Goal: Task Accomplishment & Management: Use online tool/utility

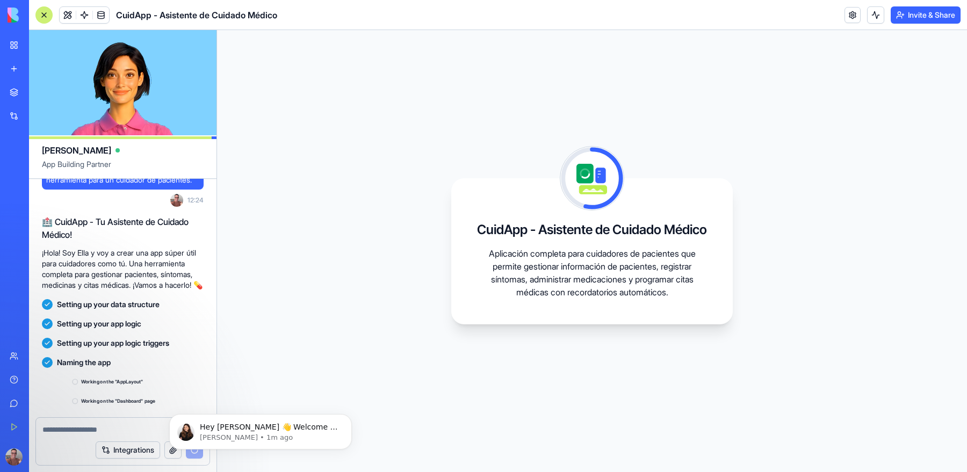
scroll to position [198, 0]
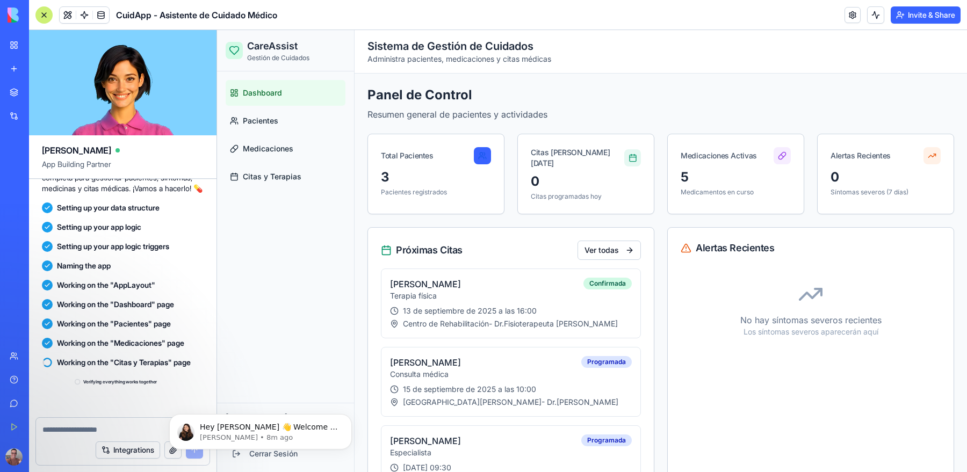
scroll to position [399, 0]
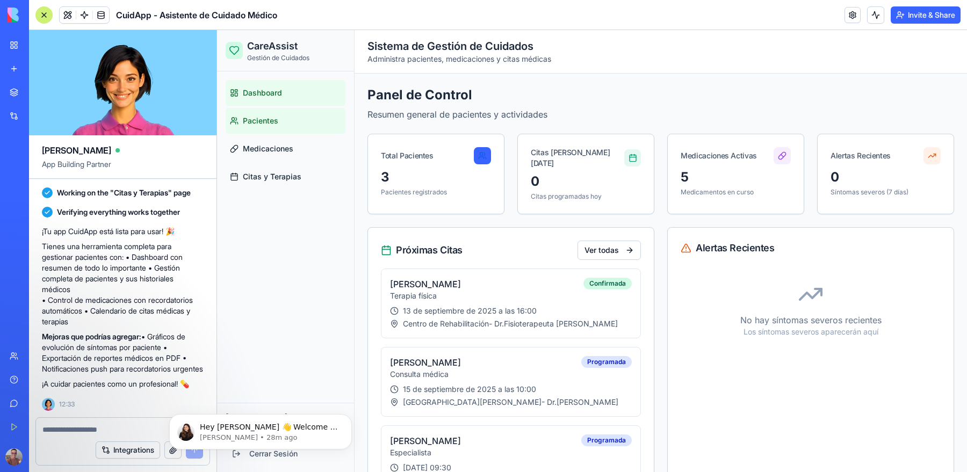
click at [266, 119] on span "Pacientes" at bounding box center [260, 120] width 35 height 11
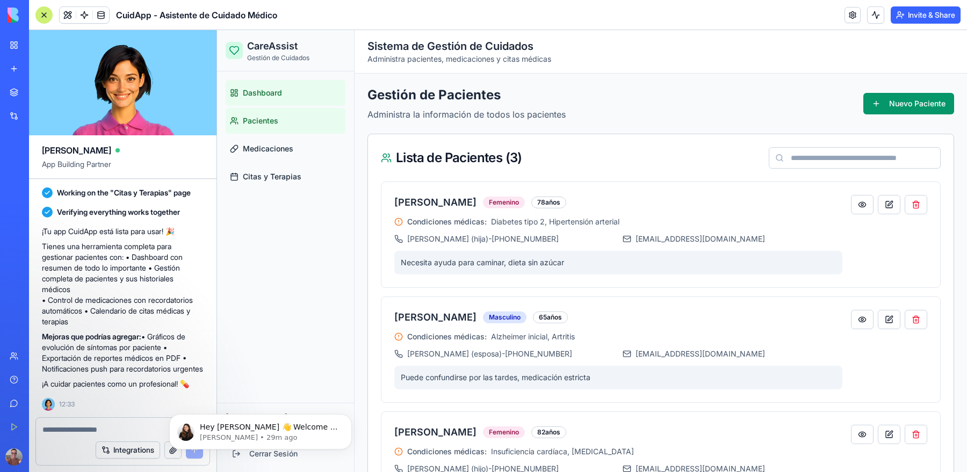
click at [268, 98] on link "Dashboard" at bounding box center [286, 93] width 120 height 26
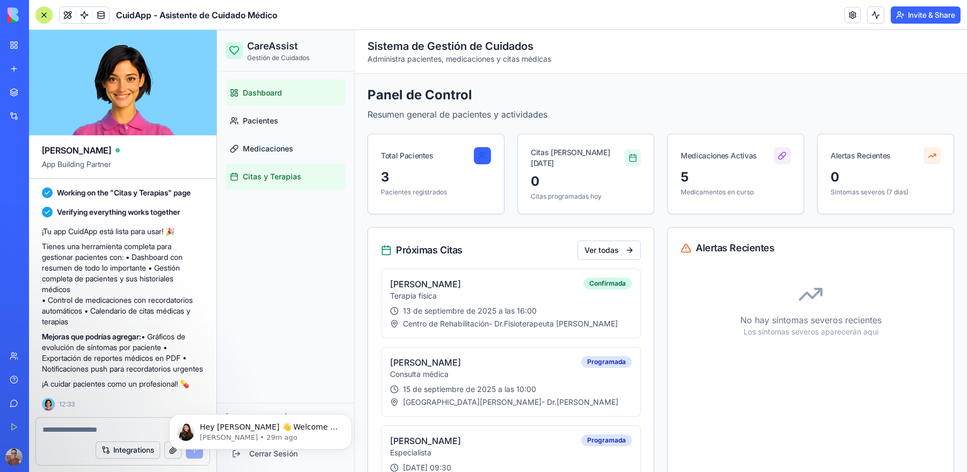
click at [277, 175] on span "Citas y Terapias" at bounding box center [272, 176] width 59 height 11
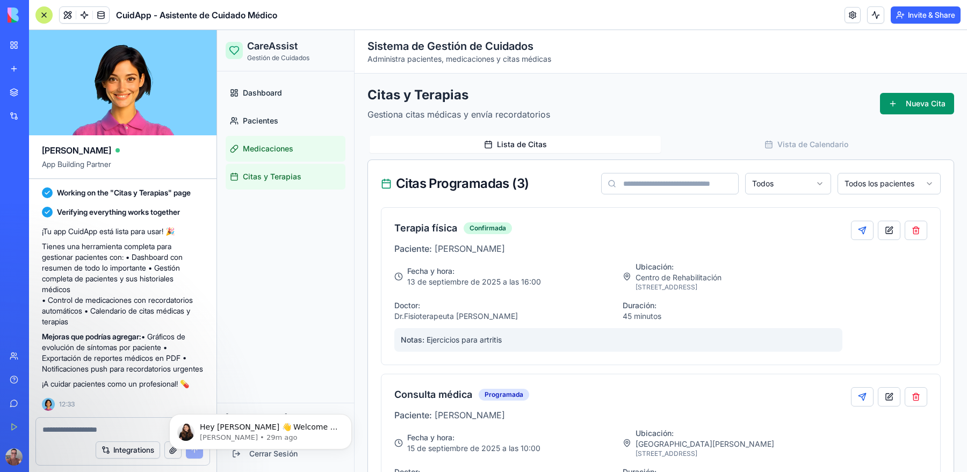
click at [278, 150] on span "Medicaciones" at bounding box center [268, 148] width 50 height 11
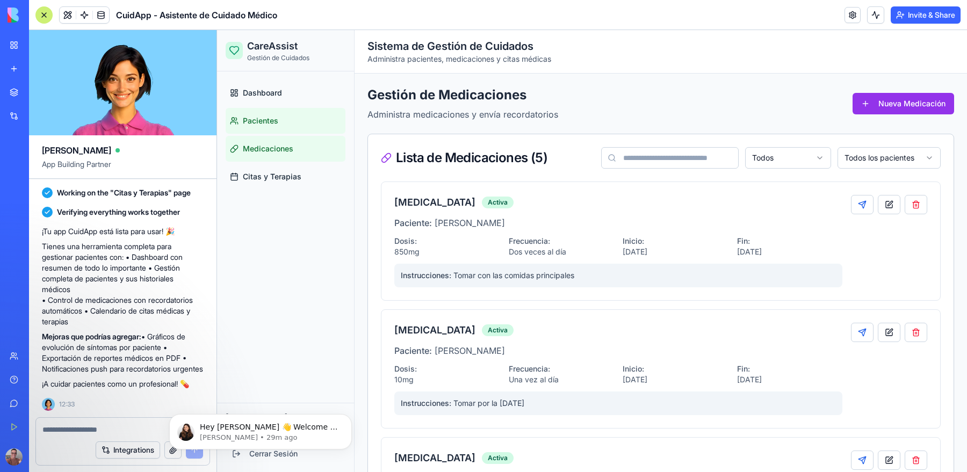
click at [281, 122] on link "Pacientes" at bounding box center [286, 121] width 120 height 26
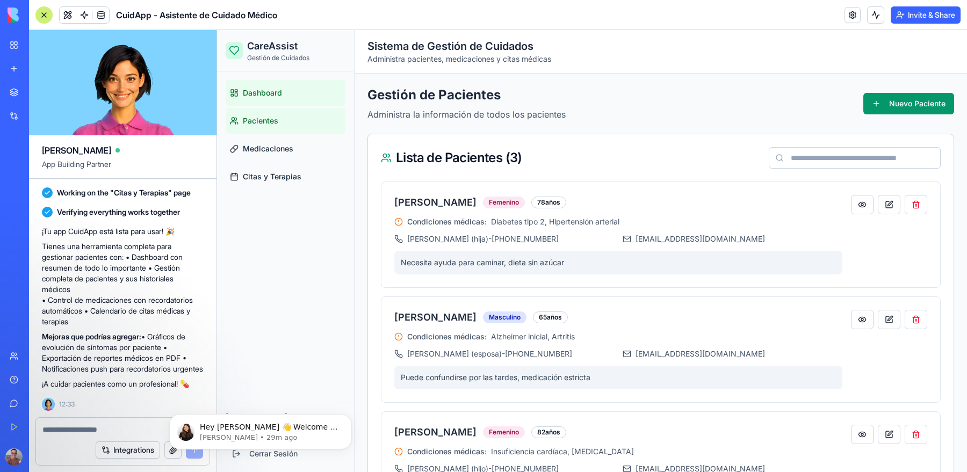
click at [279, 95] on span "Dashboard" at bounding box center [262, 93] width 39 height 11
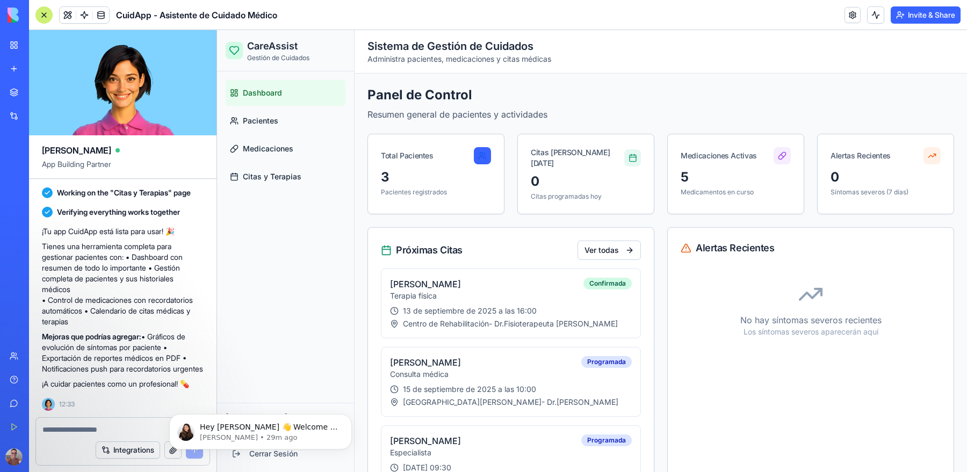
click at [270, 95] on span "Dashboard" at bounding box center [262, 93] width 39 height 11
click at [264, 121] on span "Pacientes" at bounding box center [260, 120] width 35 height 11
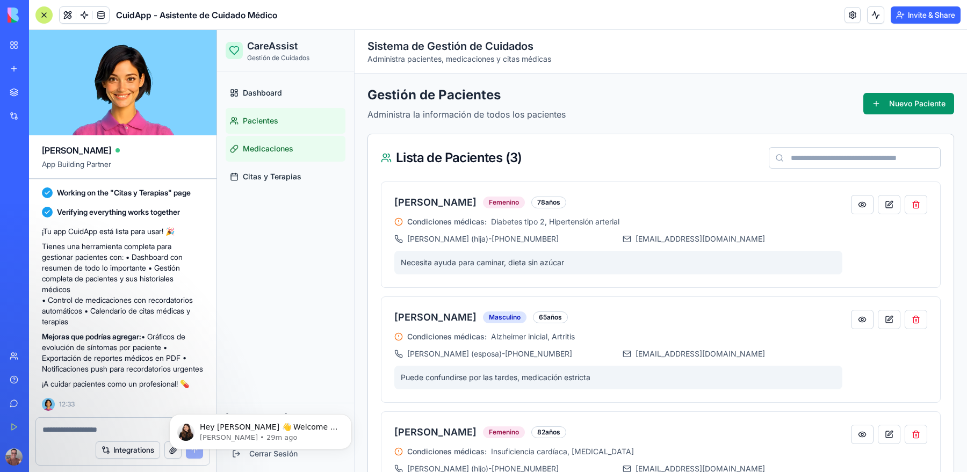
click at [268, 149] on span "Medicaciones" at bounding box center [268, 148] width 50 height 11
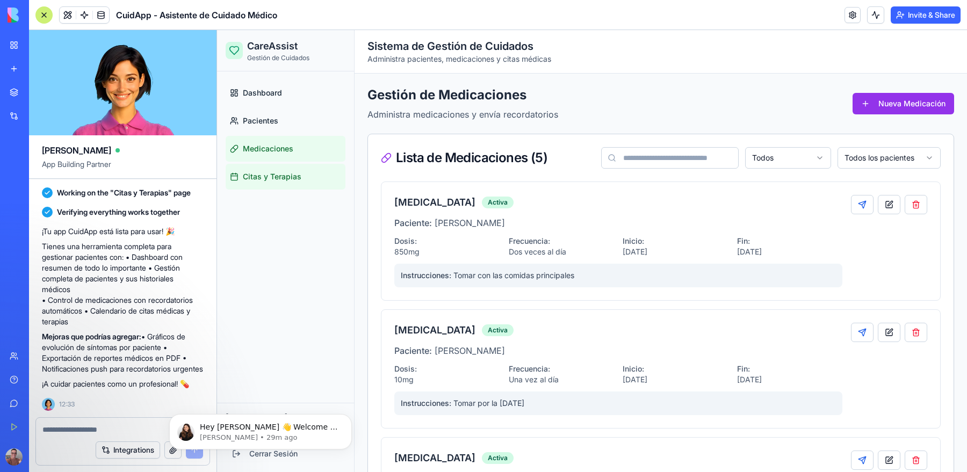
click at [284, 178] on span "Citas y Terapias" at bounding box center [272, 176] width 59 height 11
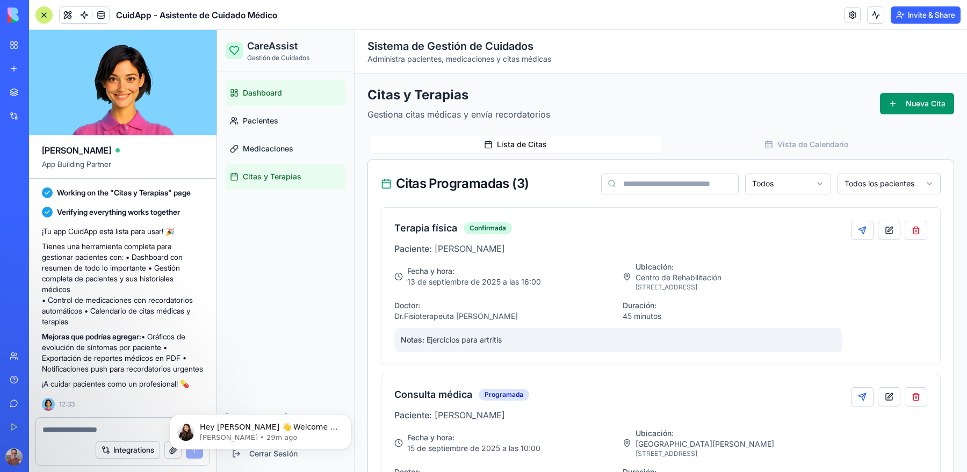
click at [266, 92] on span "Dashboard" at bounding box center [262, 93] width 39 height 11
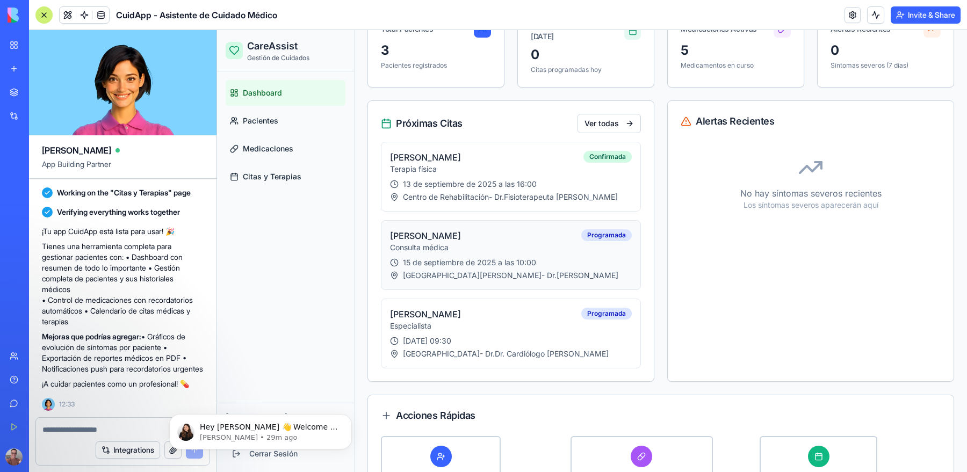
scroll to position [181, 0]
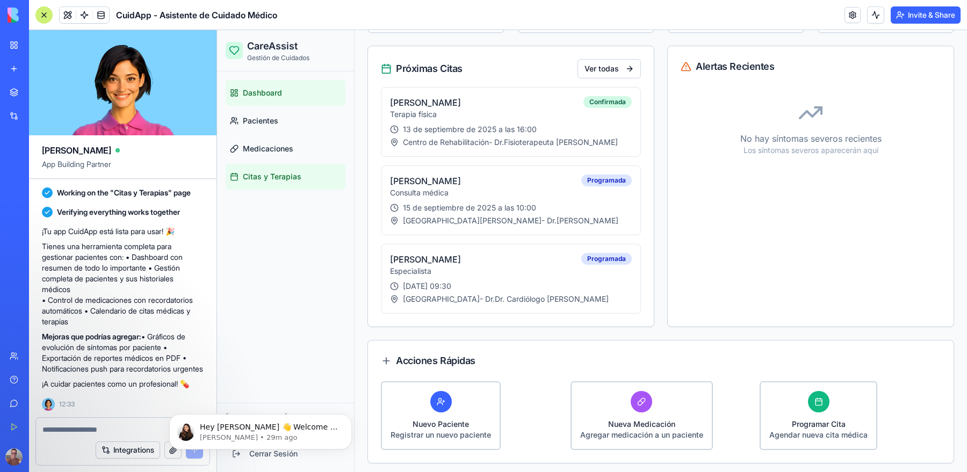
click at [263, 179] on span "Citas y Terapias" at bounding box center [272, 176] width 59 height 11
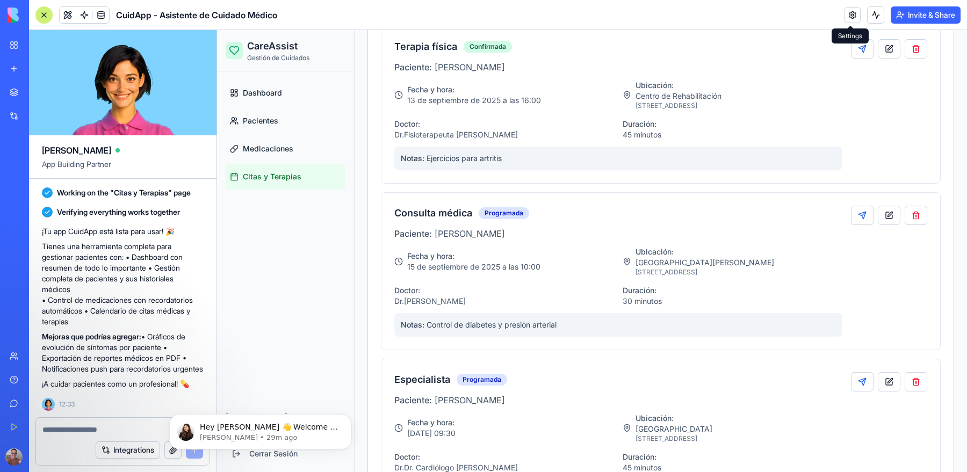
click at [848, 16] on link at bounding box center [852, 15] width 16 height 16
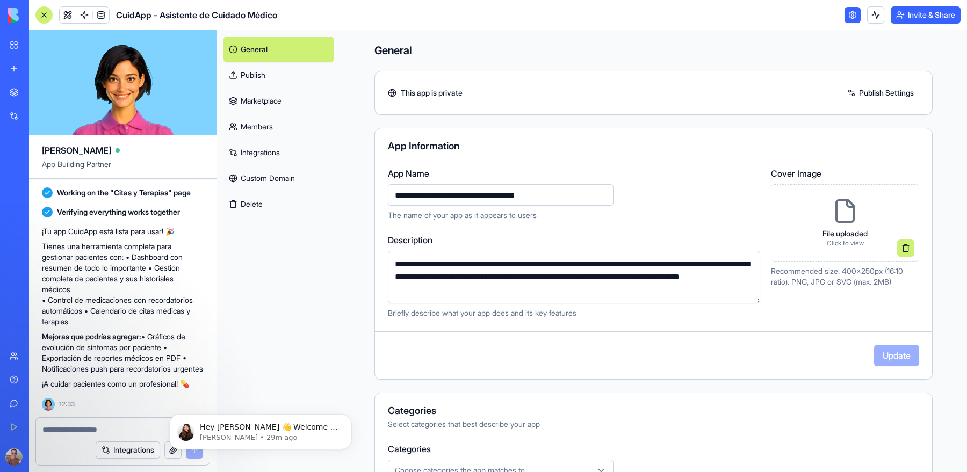
click at [849, 17] on link at bounding box center [852, 15] width 16 height 16
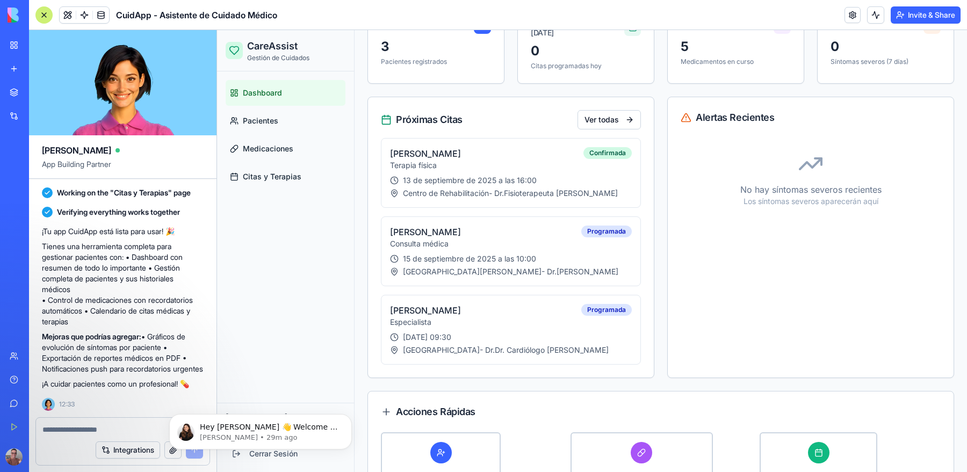
scroll to position [181, 0]
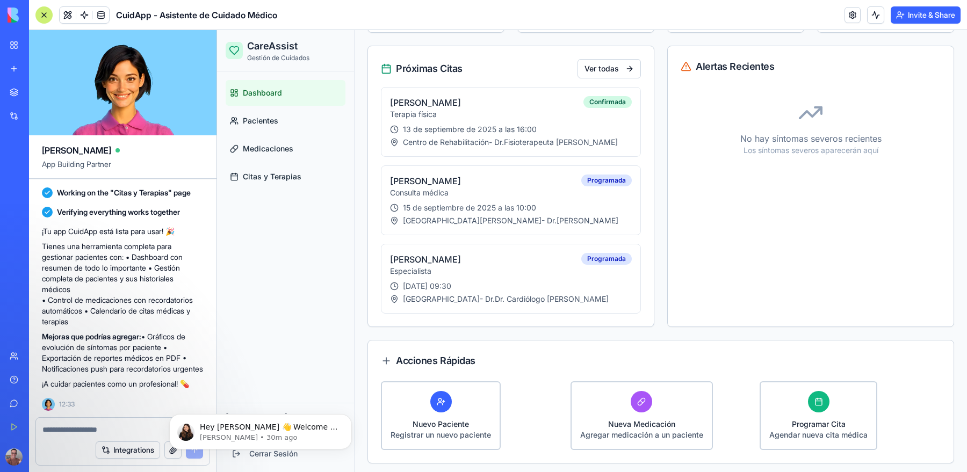
click at [81, 429] on textarea at bounding box center [122, 429] width 161 height 11
click at [345, 419] on button "Dismiss notification" at bounding box center [348, 417] width 14 height 14
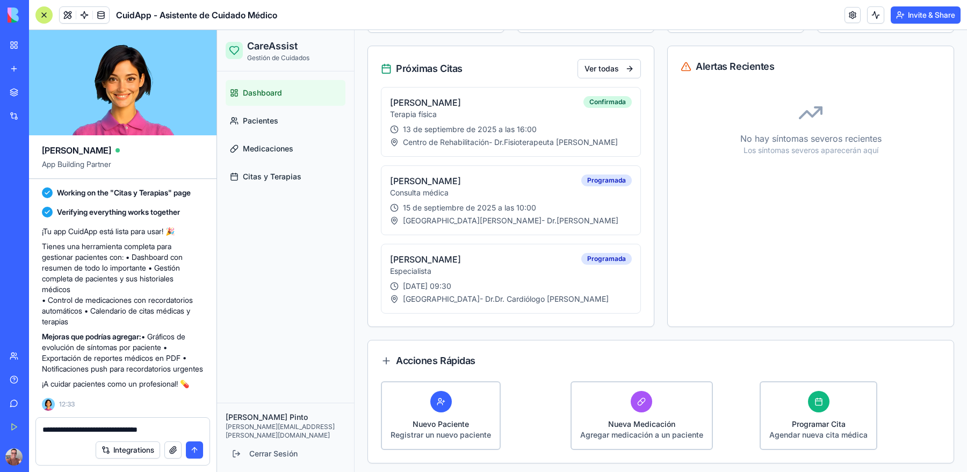
click at [176, 431] on textarea "**********" at bounding box center [122, 429] width 161 height 11
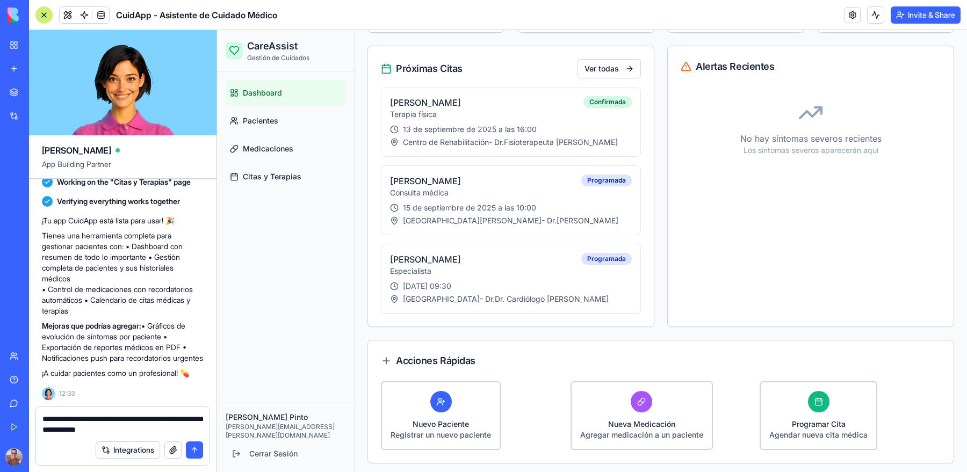
type textarea "**********"
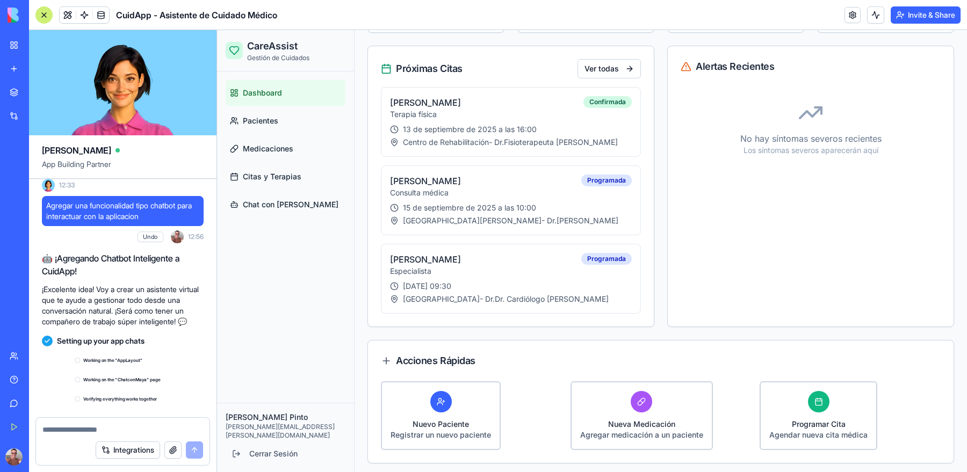
scroll to position [870, 0]
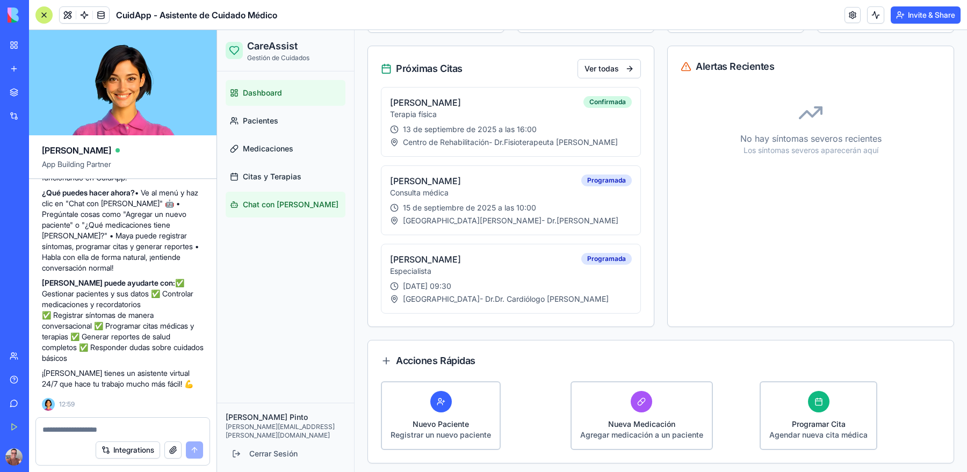
click at [279, 206] on span "Chat con [PERSON_NAME]" at bounding box center [291, 204] width 96 height 11
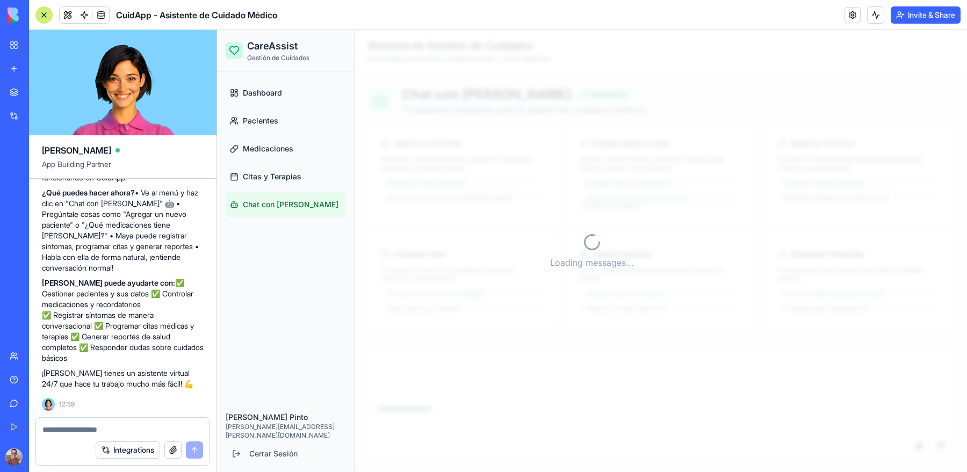
scroll to position [114, 0]
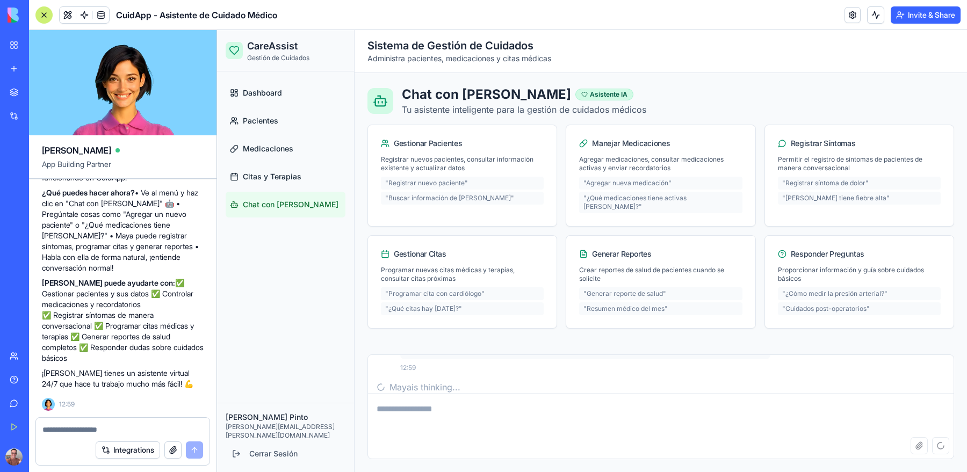
click at [409, 412] on textarea at bounding box center [660, 415] width 585 height 43
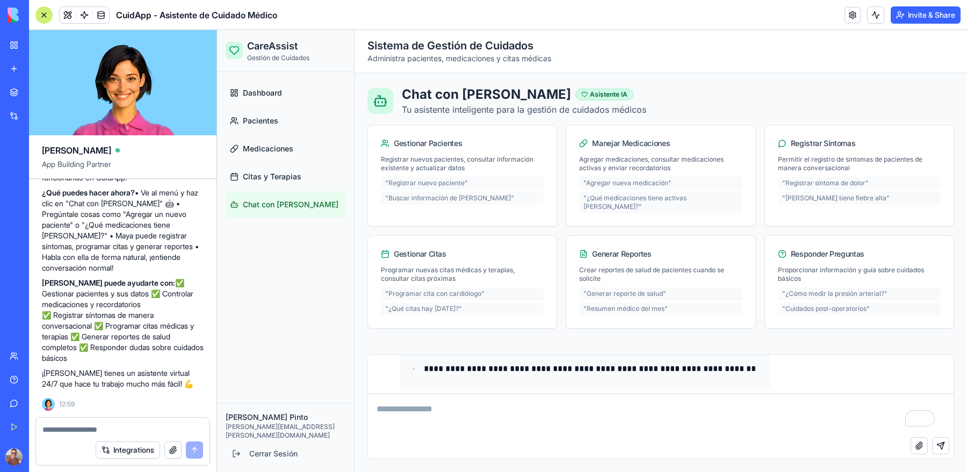
scroll to position [432, 0]
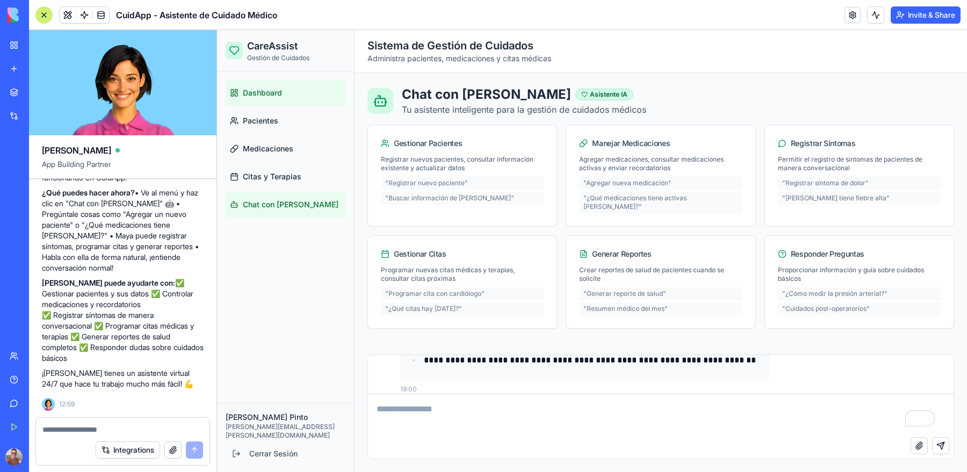
click at [275, 95] on span "Dashboard" at bounding box center [262, 93] width 39 height 11
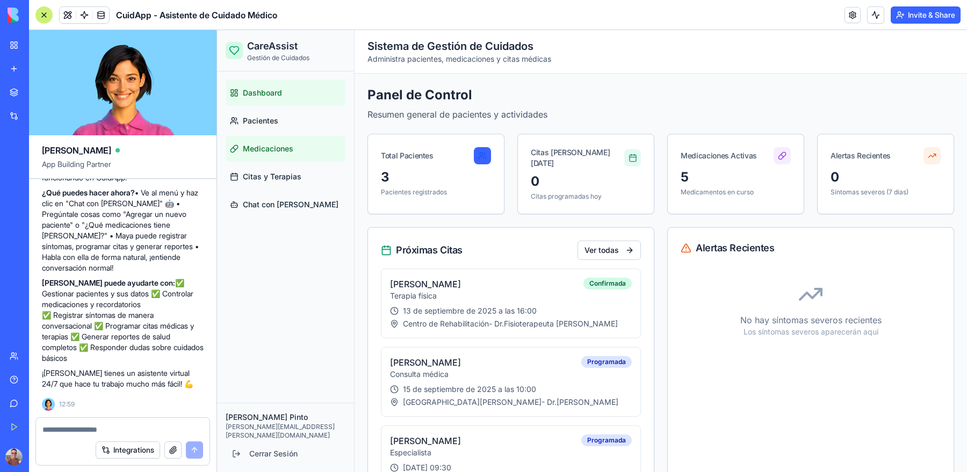
click at [280, 149] on span "Medicaciones" at bounding box center [268, 148] width 50 height 11
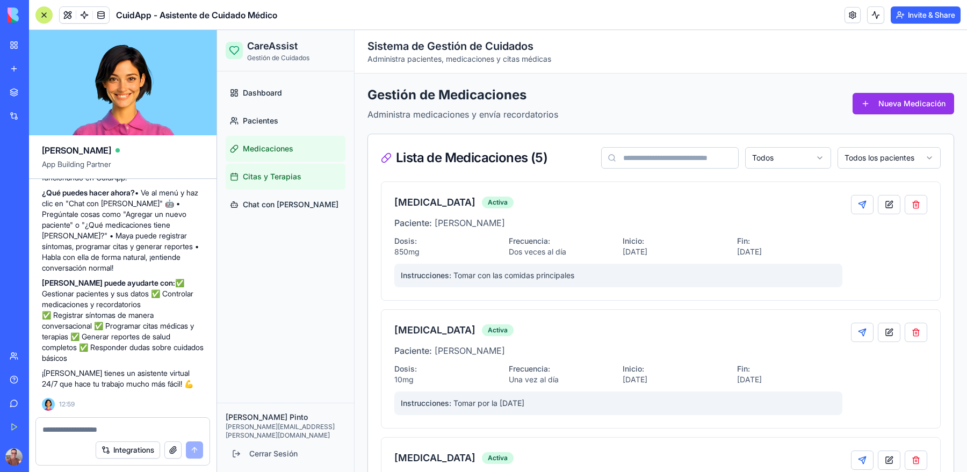
click at [279, 176] on span "Citas y Terapias" at bounding box center [272, 176] width 59 height 11
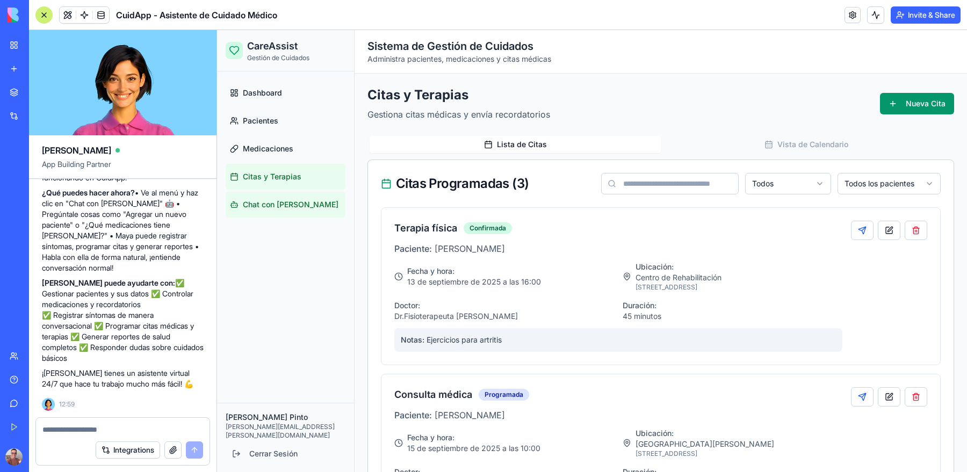
click at [266, 206] on span "Chat con [PERSON_NAME]" at bounding box center [291, 204] width 96 height 11
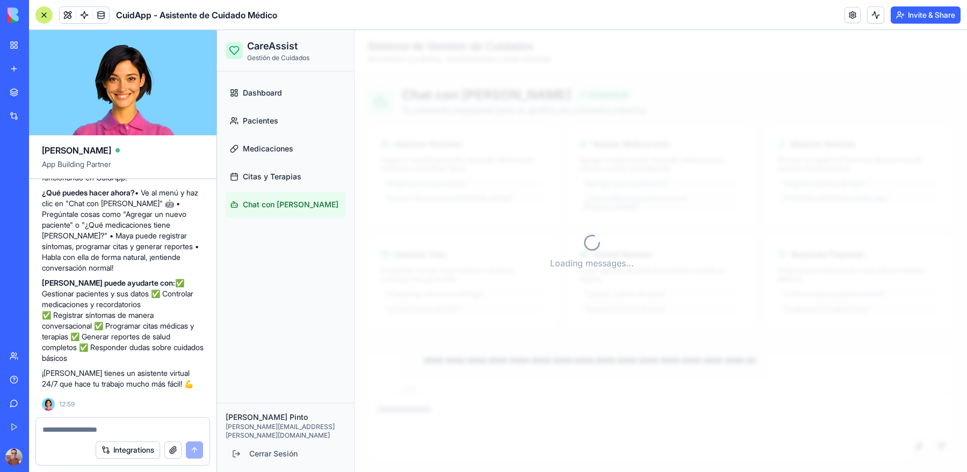
scroll to position [453, 0]
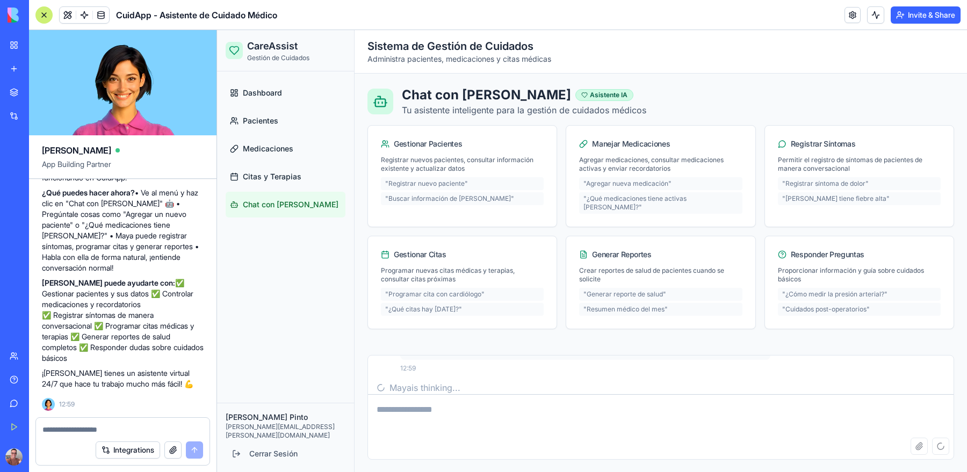
click at [445, 410] on textarea at bounding box center [660, 416] width 585 height 43
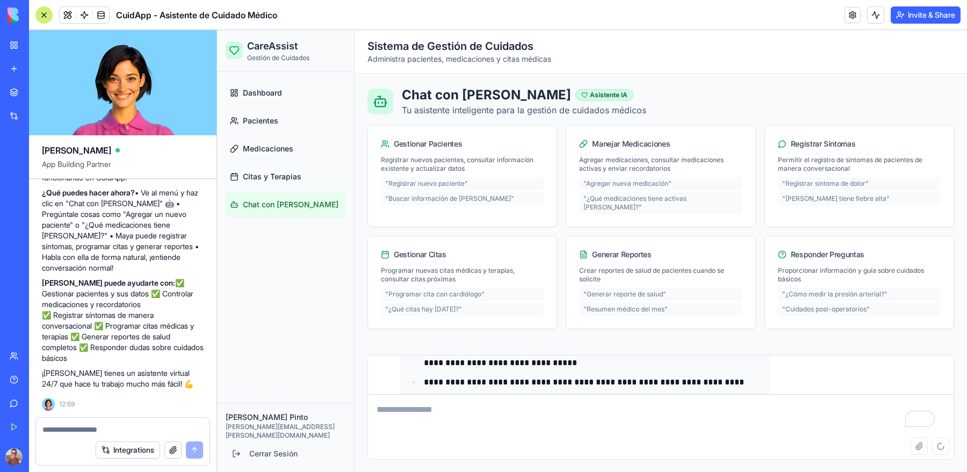
scroll to position [375, 0]
click at [650, 427] on textarea "To enrich screen reader interactions, please activate Accessibility in Grammarl…" at bounding box center [660, 416] width 585 height 43
type textarea "**********"
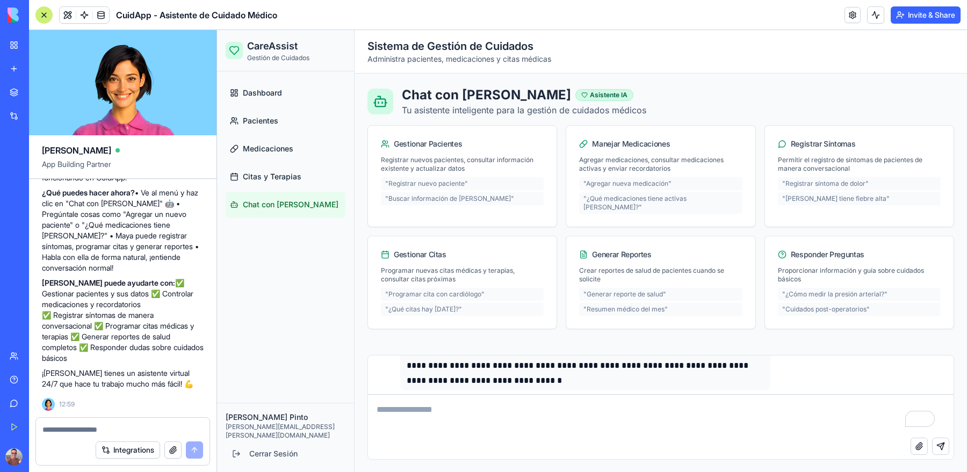
scroll to position [1158, 0]
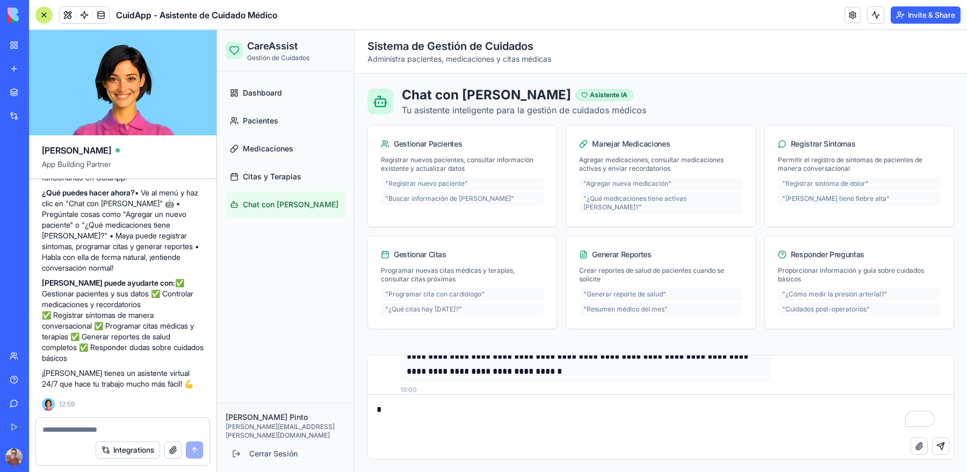
type textarea "**"
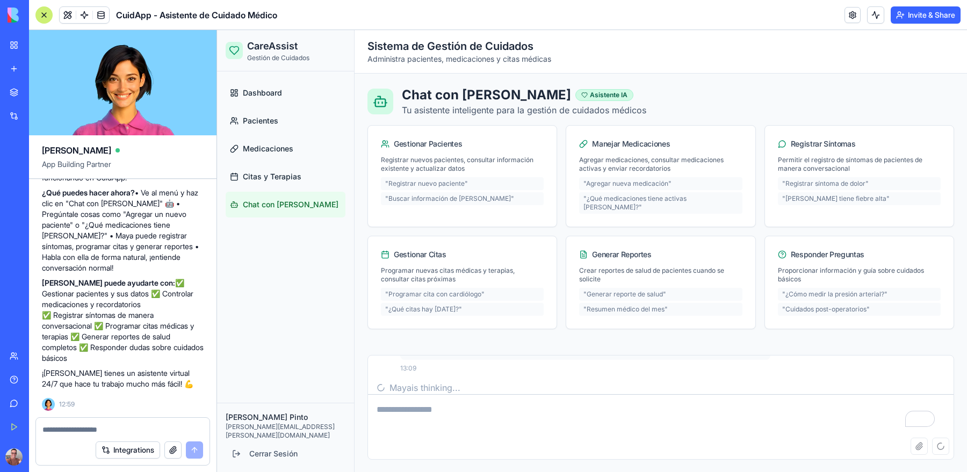
scroll to position [1469, 0]
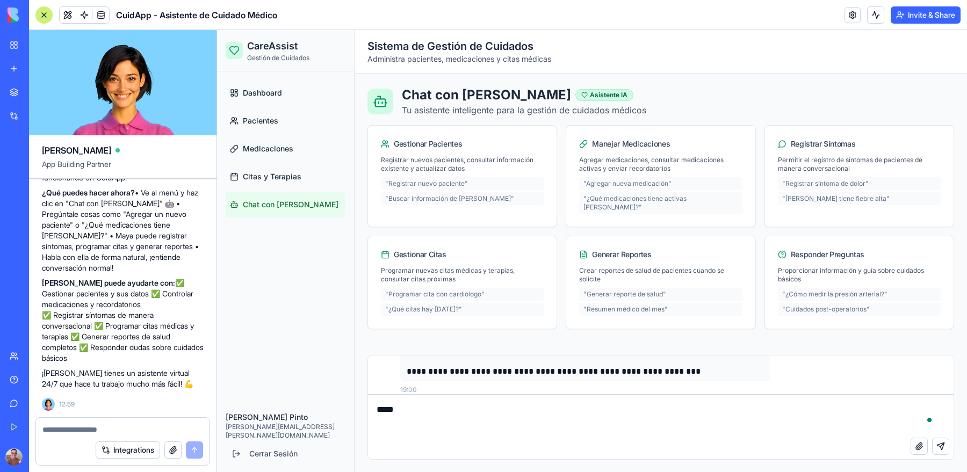
type textarea "******"
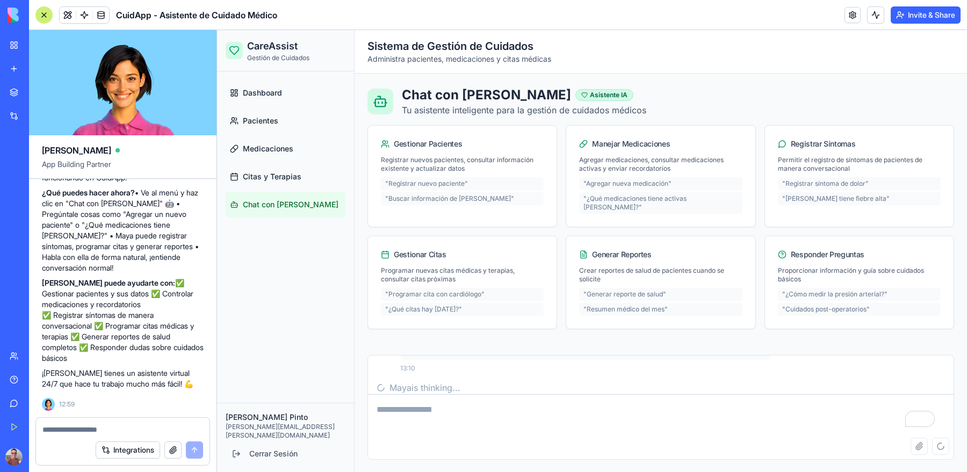
scroll to position [1894, 0]
type textarea "**"
type textarea "**********"
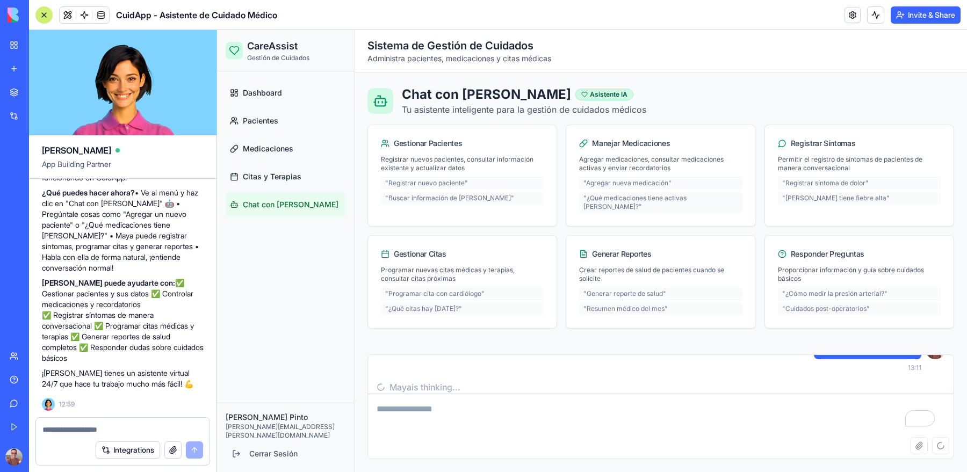
click at [40, 426] on div "Get Started" at bounding box center [33, 427] width 14 height 11
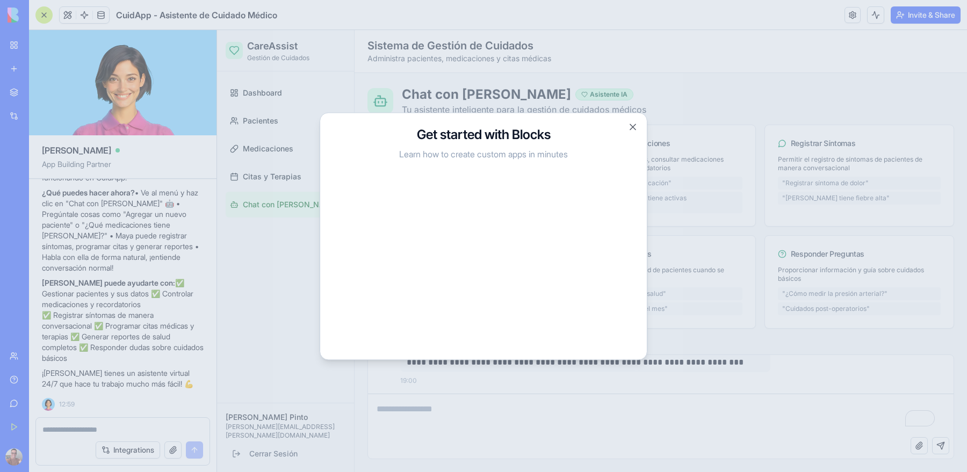
scroll to position [2595, 0]
click at [631, 128] on button "Close" at bounding box center [632, 126] width 11 height 11
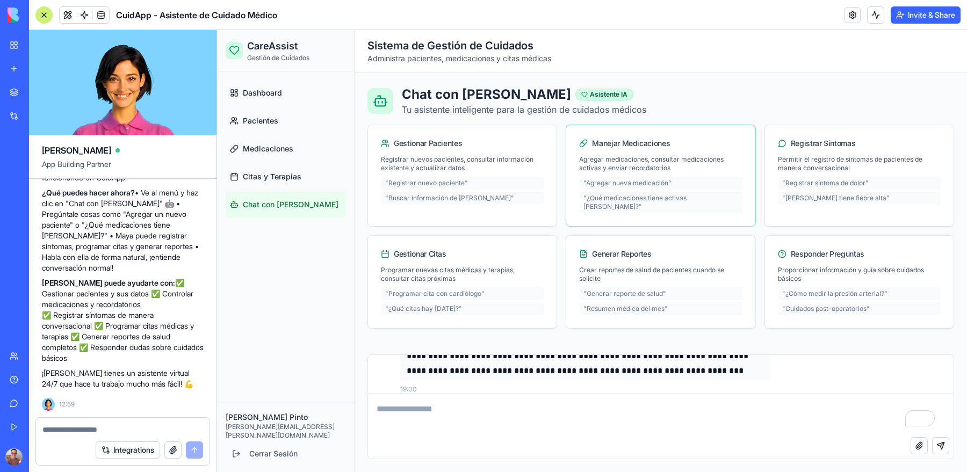
scroll to position [0, 0]
click at [136, 451] on button "Integrations" at bounding box center [128, 449] width 64 height 17
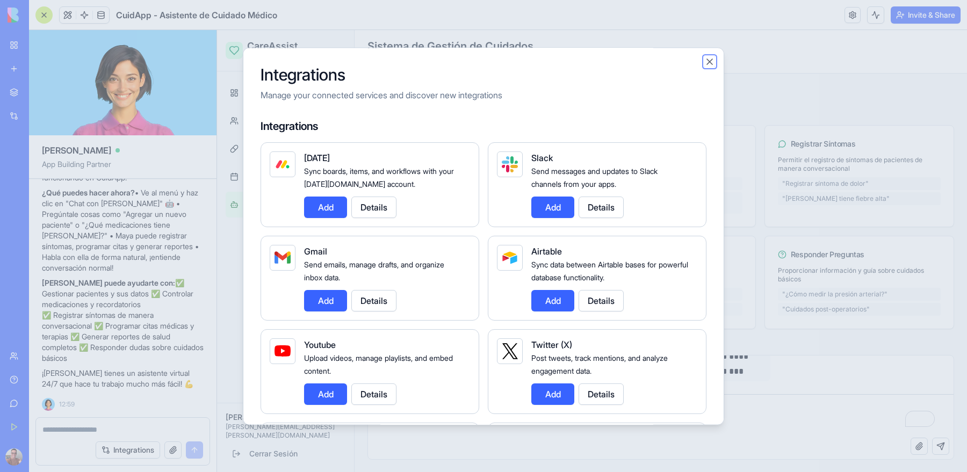
click at [707, 62] on button "Close" at bounding box center [709, 61] width 11 height 11
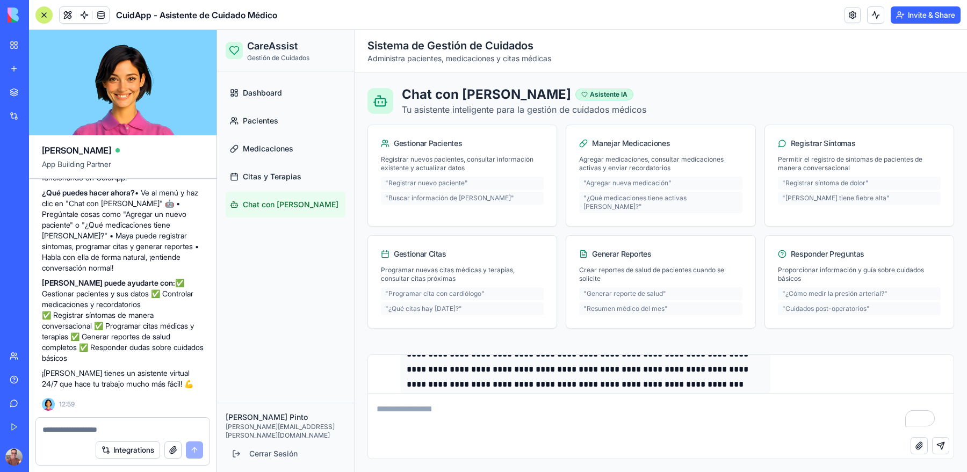
scroll to position [2595, 0]
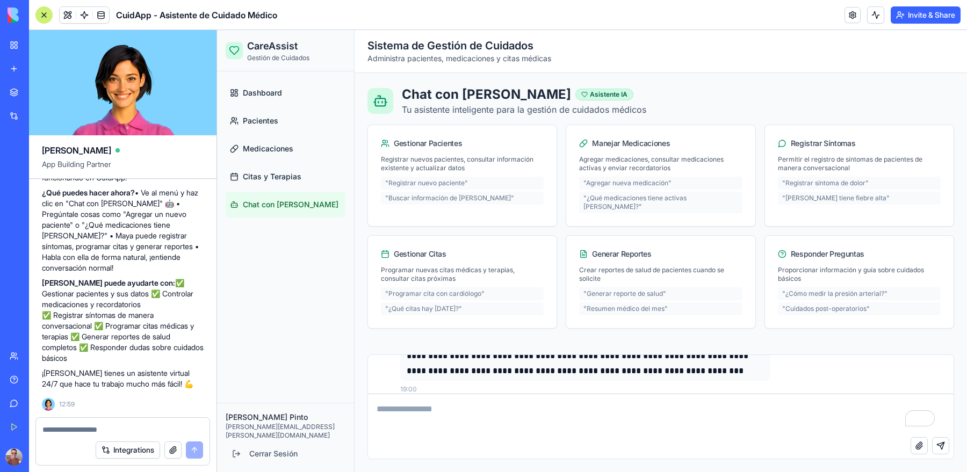
click at [16, 46] on link "My Workspace" at bounding box center [24, 44] width 43 height 21
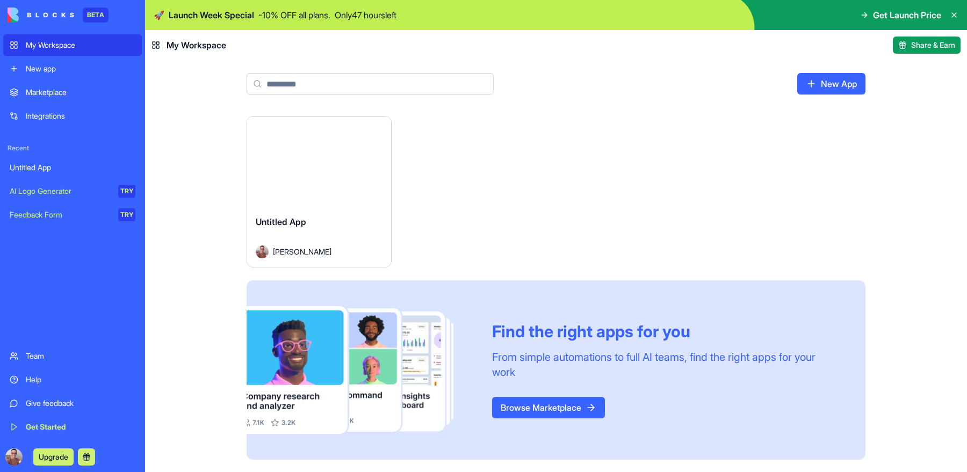
click at [375, 130] on html "BETA My Workspace New app Marketplace Integrations Recent Untitled App AI Logo …" at bounding box center [483, 236] width 967 height 472
click at [469, 163] on html "BETA My Workspace New app Marketplace Integrations Recent Untitled App AI Logo …" at bounding box center [483, 236] width 967 height 472
click at [324, 185] on div "Launch" at bounding box center [319, 162] width 144 height 90
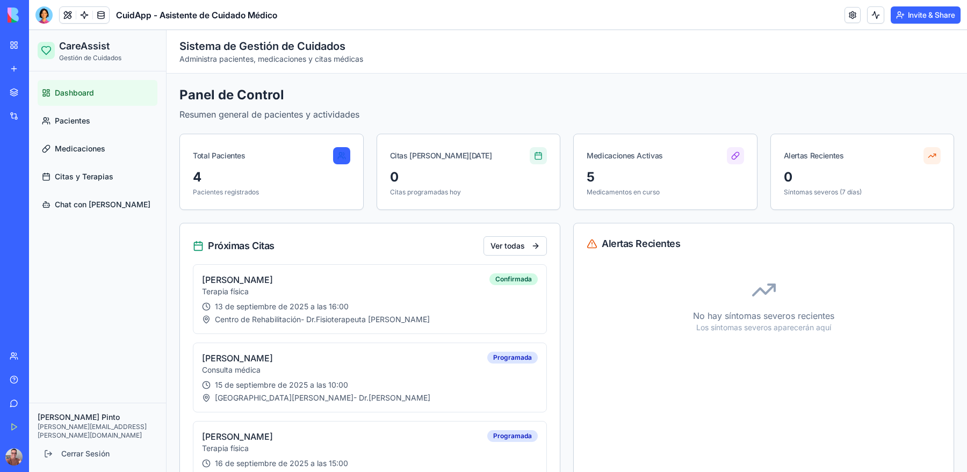
click at [917, 19] on button "Invite & Share" at bounding box center [925, 14] width 70 height 17
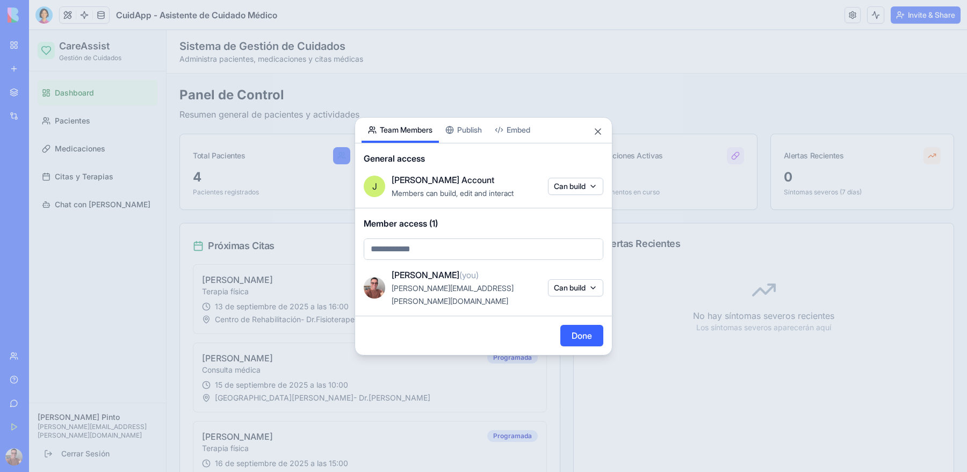
click at [456, 137] on div "Share App Team Members Publish Embed General access [PERSON_NAME] Account Membe…" at bounding box center [483, 236] width 258 height 238
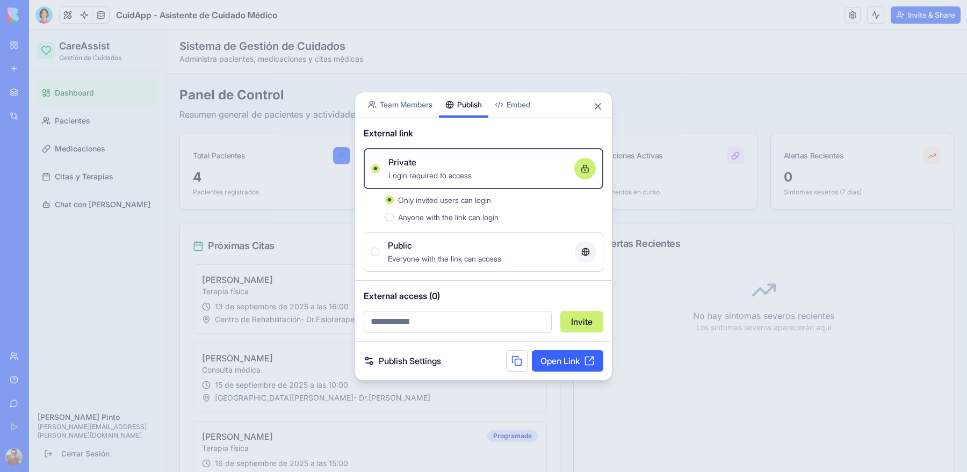
click at [512, 110] on body "BETA My Workspace New app Marketplace Integrations Recent Untitled App AI Logo …" at bounding box center [483, 236] width 967 height 472
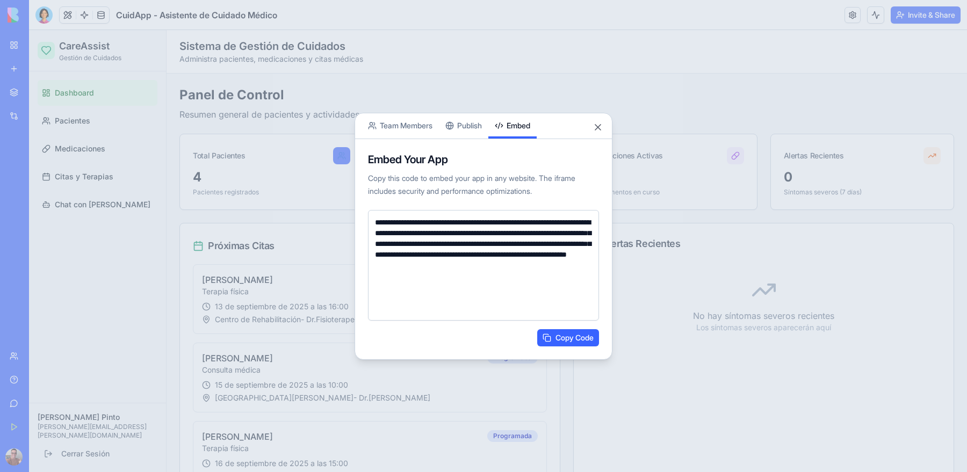
click at [464, 129] on button "Publish" at bounding box center [463, 125] width 49 height 25
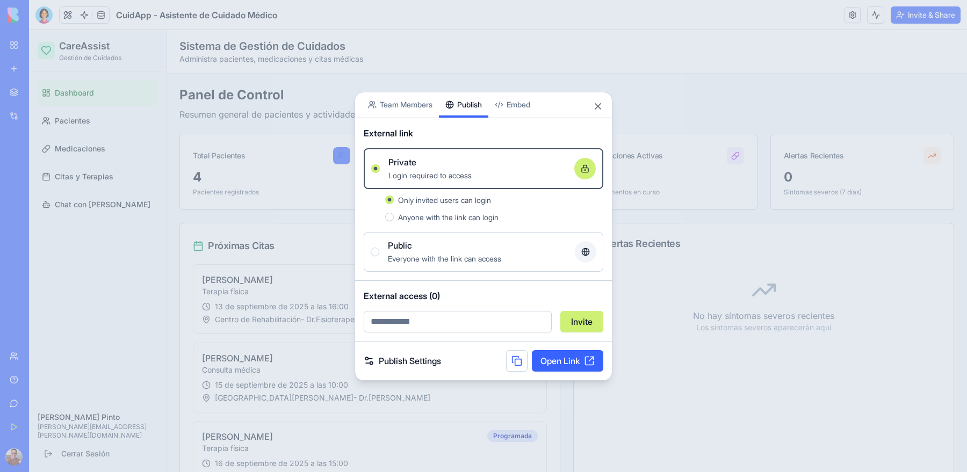
click at [570, 367] on link "Open Link" at bounding box center [567, 360] width 71 height 21
click at [596, 105] on button "Close" at bounding box center [597, 106] width 11 height 11
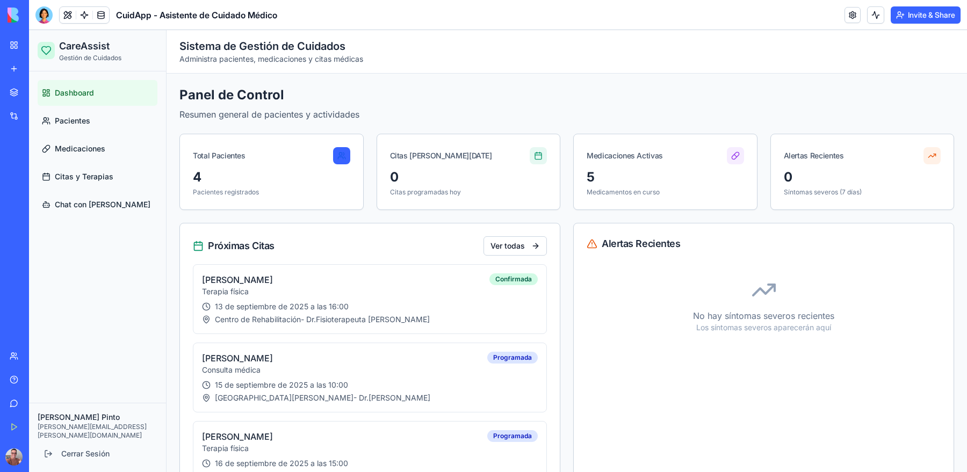
click at [13, 47] on link "My Workspace" at bounding box center [24, 44] width 43 height 21
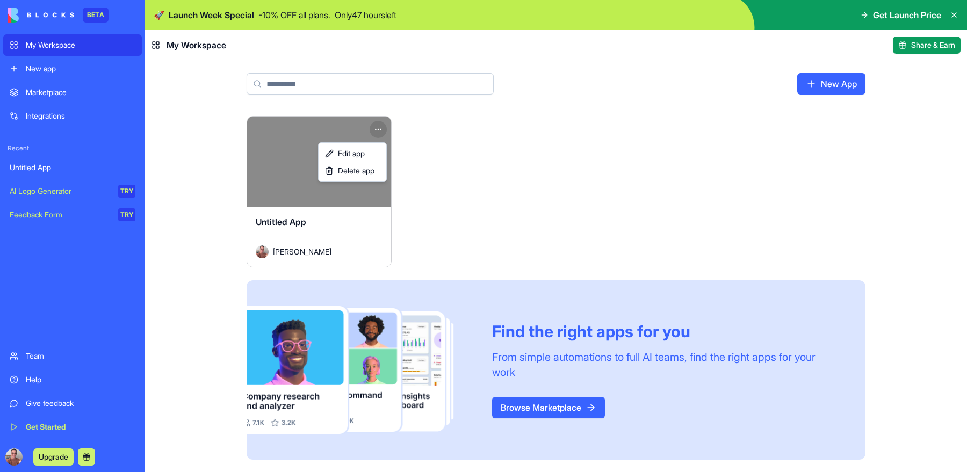
click at [379, 128] on html "BETA My Workspace New app Marketplace Integrations Recent Untitled App AI Logo …" at bounding box center [483, 236] width 967 height 472
click at [359, 150] on span "Edit app" at bounding box center [351, 153] width 27 height 11
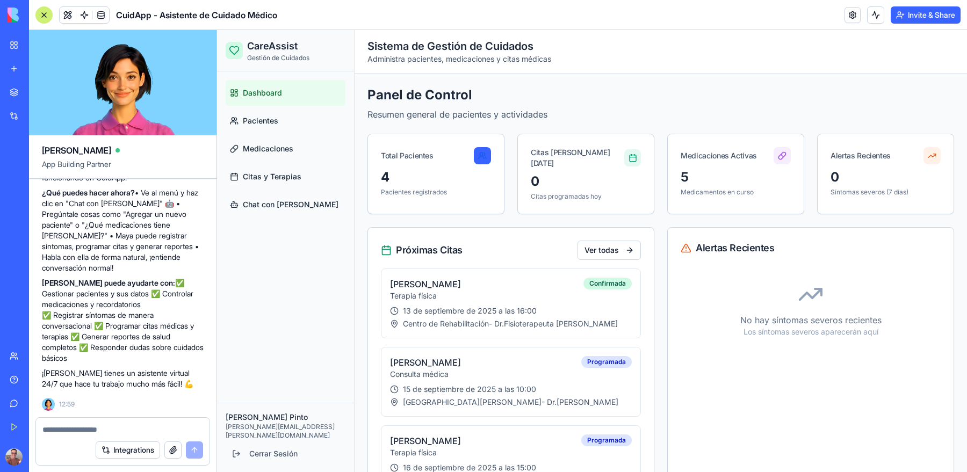
click at [196, 15] on span "CuidApp - Asistente de Cuidado Médico" at bounding box center [196, 15] width 161 height 13
click at [67, 15] on button at bounding box center [68, 15] width 16 height 16
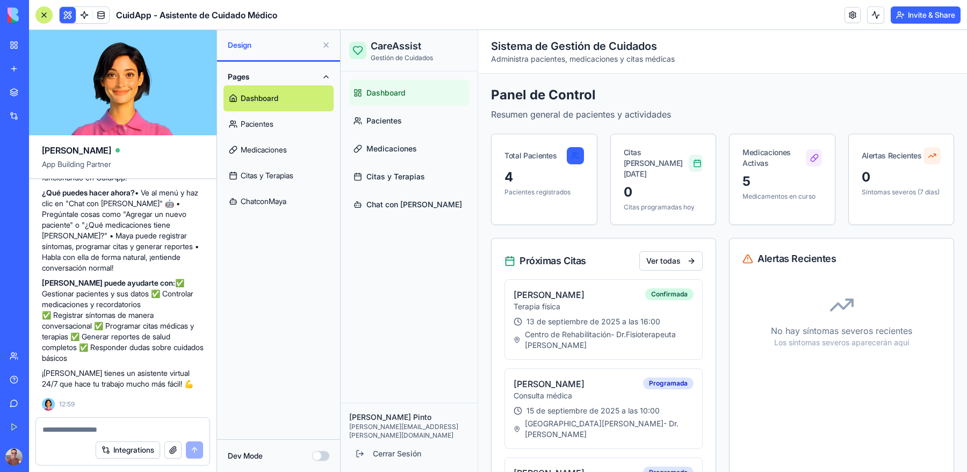
click at [67, 15] on button at bounding box center [68, 15] width 16 height 16
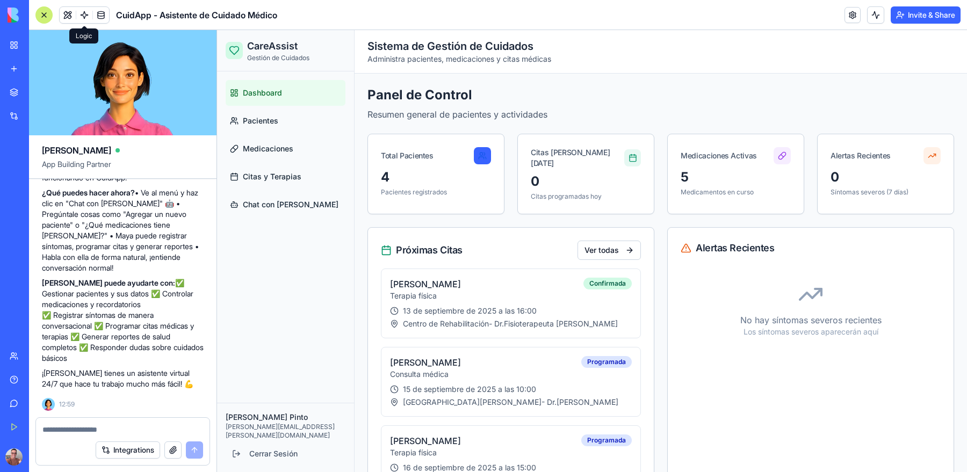
click at [82, 16] on link at bounding box center [84, 15] width 16 height 16
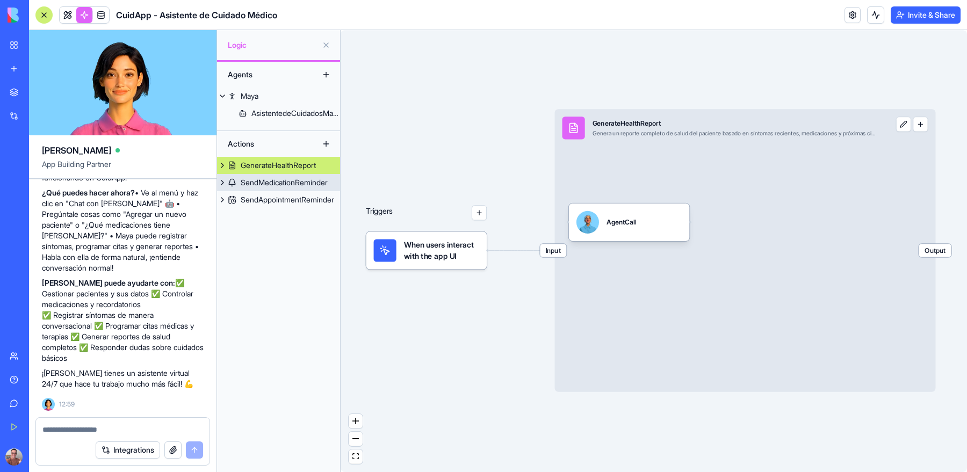
click at [279, 185] on div "SendMedicationReminder" at bounding box center [284, 182] width 87 height 11
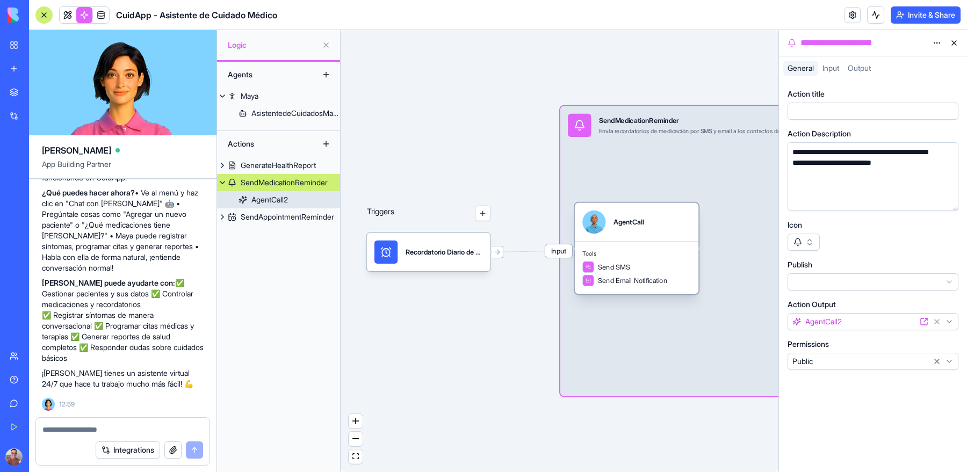
click at [281, 201] on div "AgentCall2" at bounding box center [269, 199] width 37 height 11
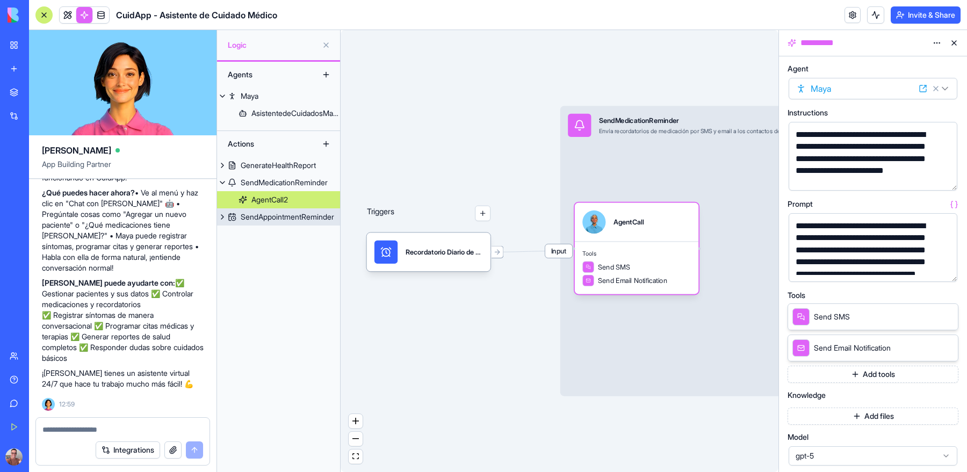
click at [280, 221] on div "SendAppointmentReminder" at bounding box center [287, 217] width 93 height 11
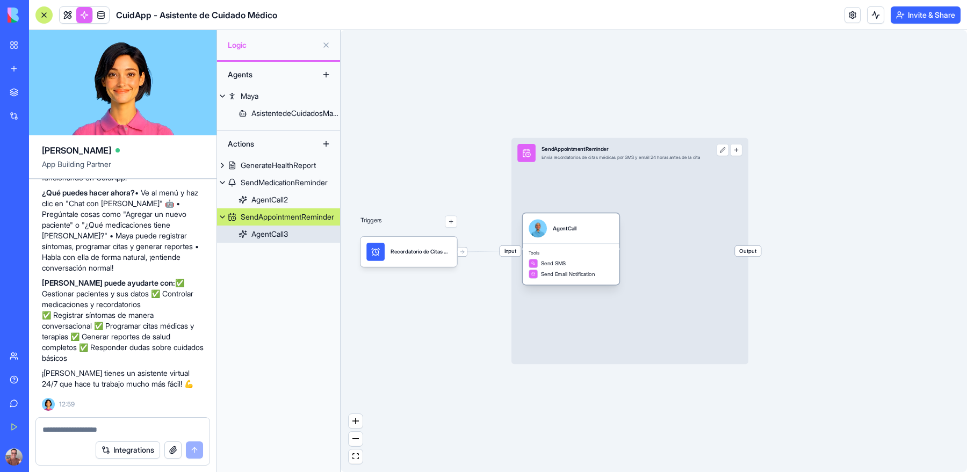
click at [277, 234] on div "AgentCall3" at bounding box center [269, 234] width 37 height 11
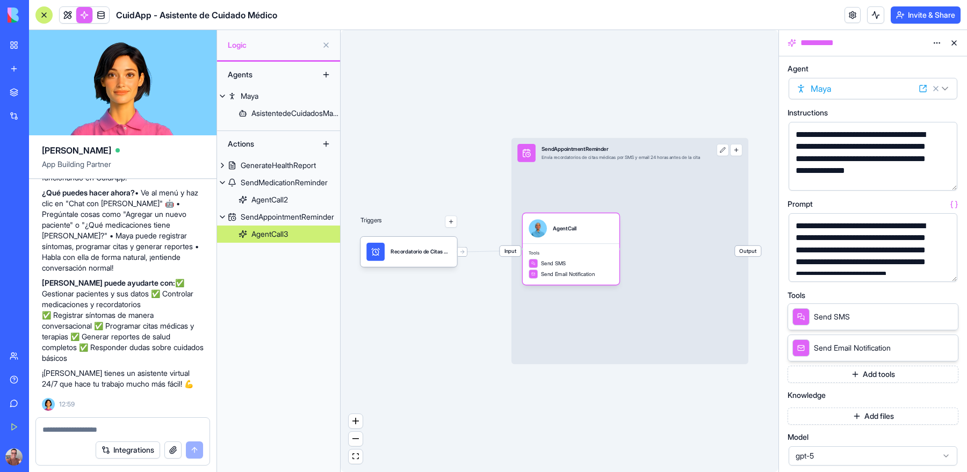
click at [328, 75] on button at bounding box center [325, 74] width 17 height 17
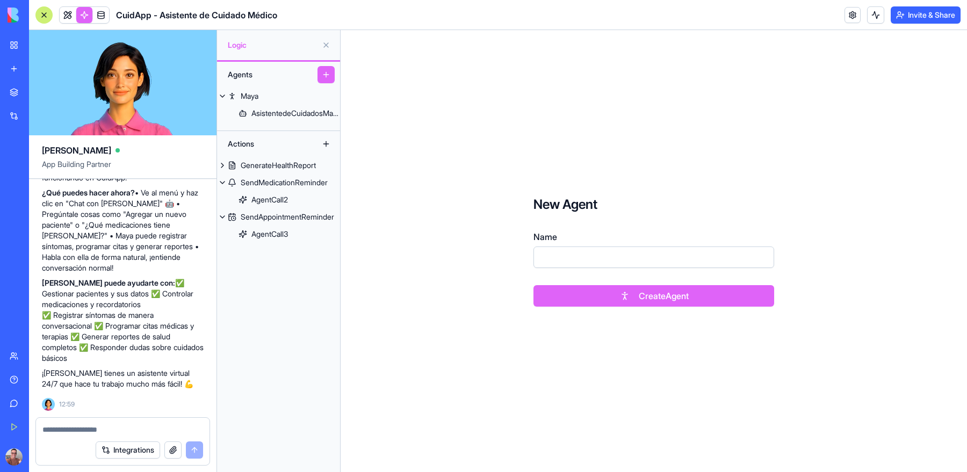
click at [326, 77] on button at bounding box center [325, 74] width 17 height 17
click at [263, 114] on div "AsistentedeCuidadosMaya" at bounding box center [295, 113] width 89 height 11
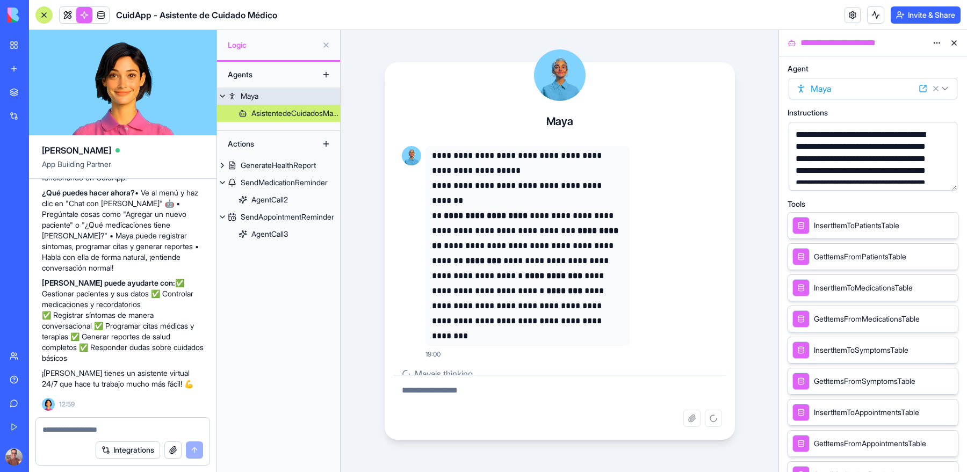
click at [250, 98] on div "Maya" at bounding box center [250, 96] width 18 height 11
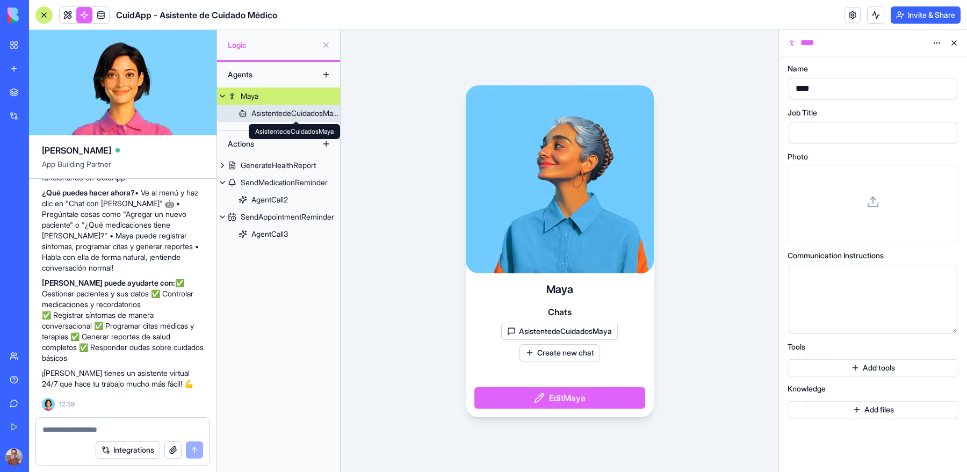
click at [270, 118] on div "AsistentedeCuidadosMaya" at bounding box center [295, 113] width 89 height 11
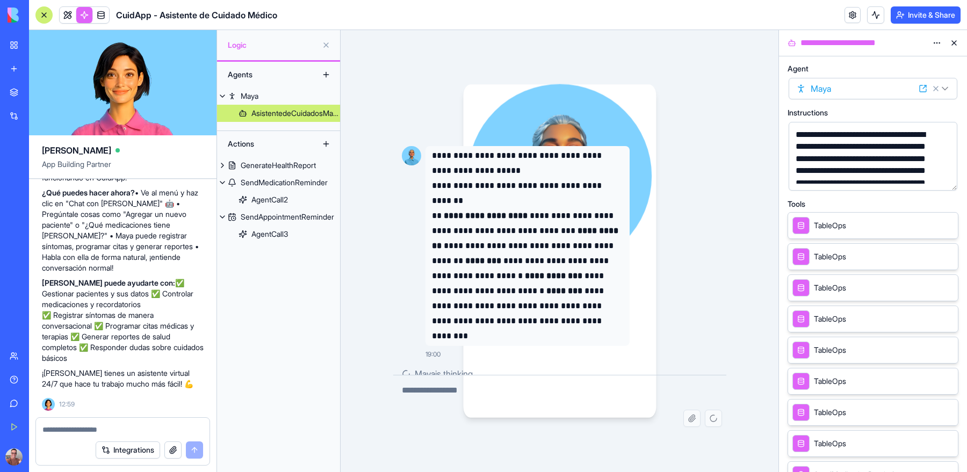
scroll to position [14, 0]
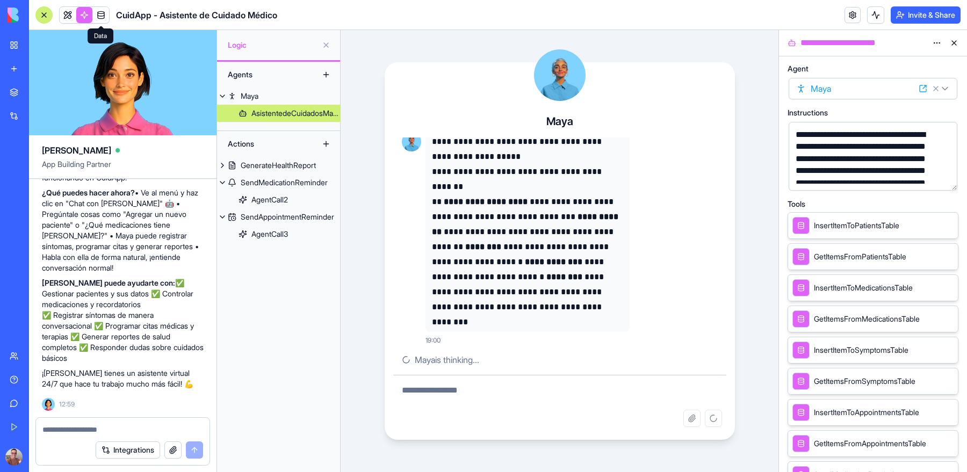
click at [101, 18] on link at bounding box center [101, 15] width 16 height 16
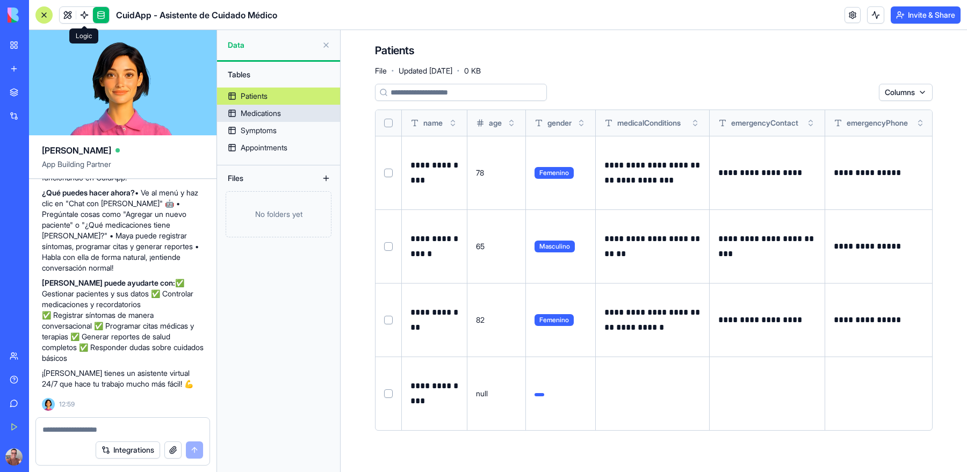
click at [285, 115] on link "Medications" at bounding box center [278, 113] width 123 height 17
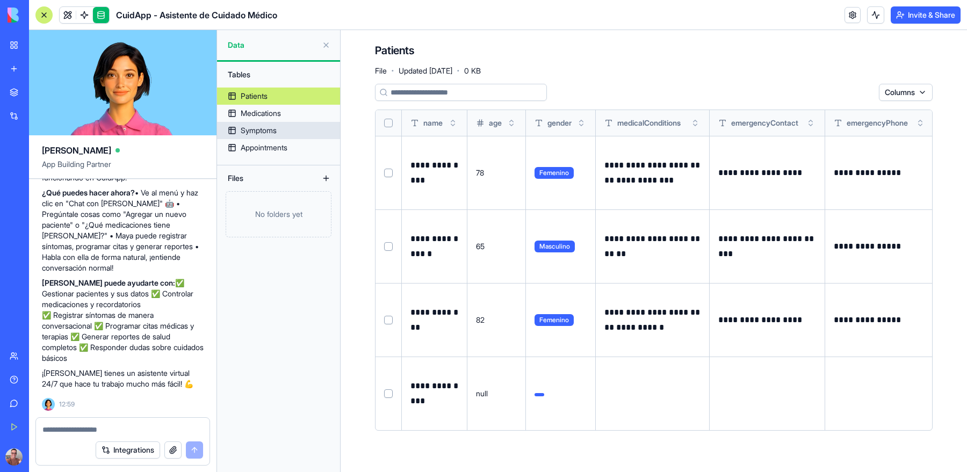
click at [277, 128] on div "Symptoms" at bounding box center [259, 130] width 36 height 11
click at [275, 148] on div "Appointments" at bounding box center [264, 147] width 47 height 11
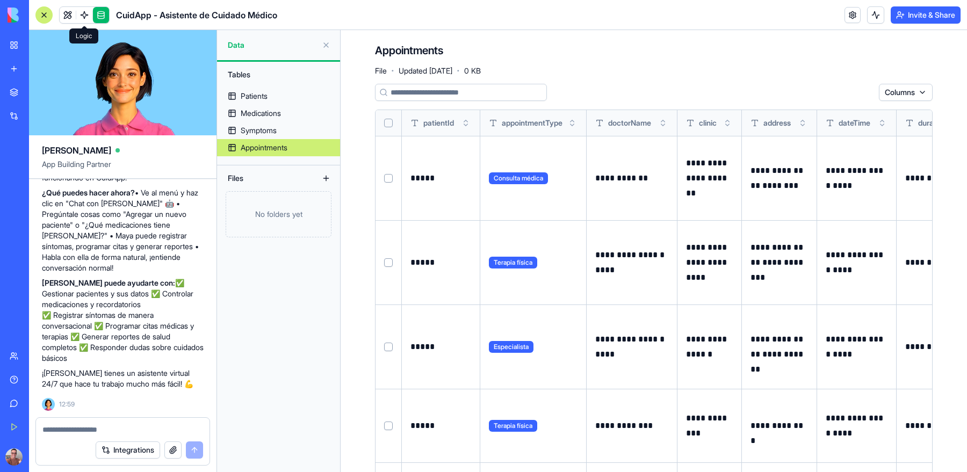
click at [82, 19] on link at bounding box center [84, 15] width 16 height 16
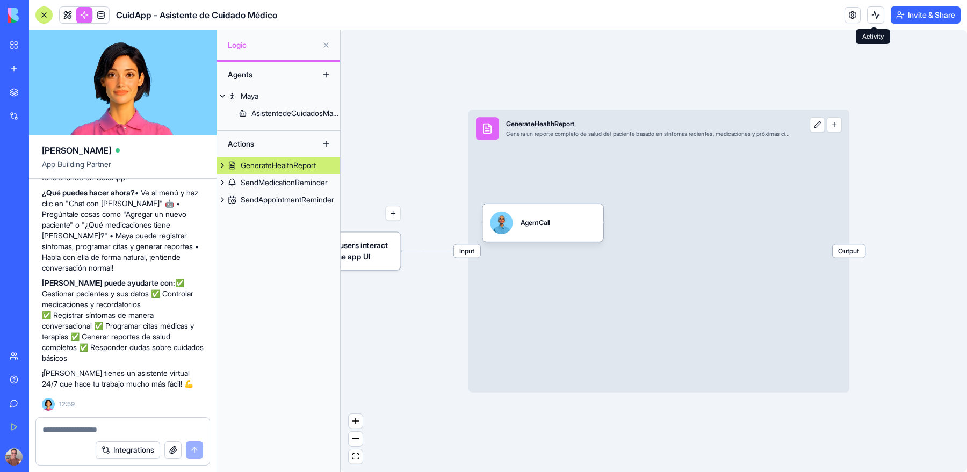
click at [873, 17] on button at bounding box center [875, 14] width 17 height 17
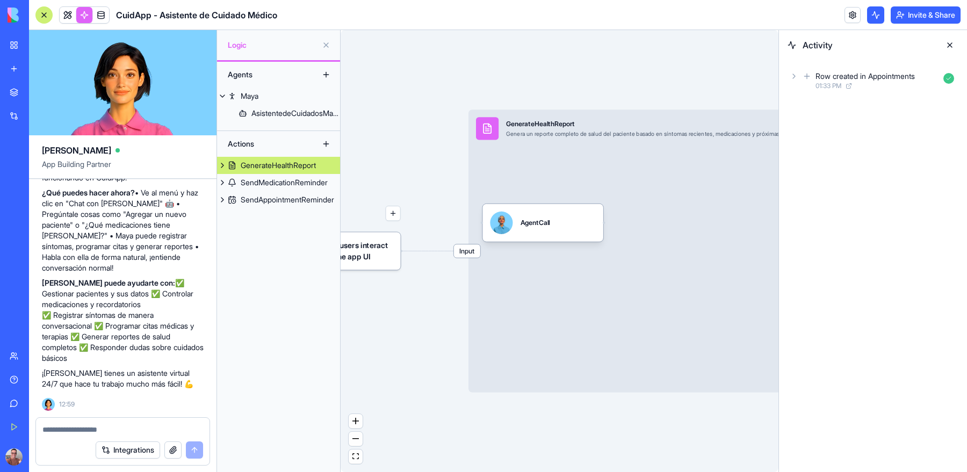
click at [794, 76] on icon at bounding box center [793, 76] width 9 height 9
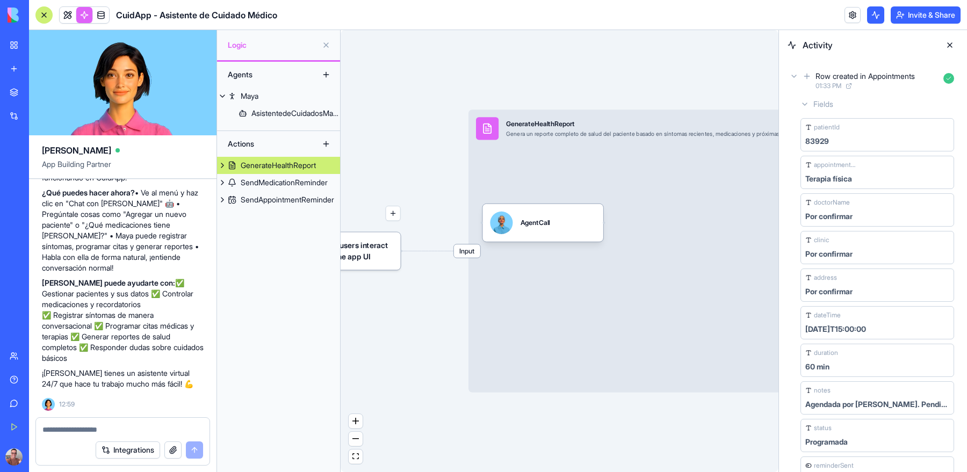
click at [794, 76] on icon at bounding box center [793, 76] width 9 height 9
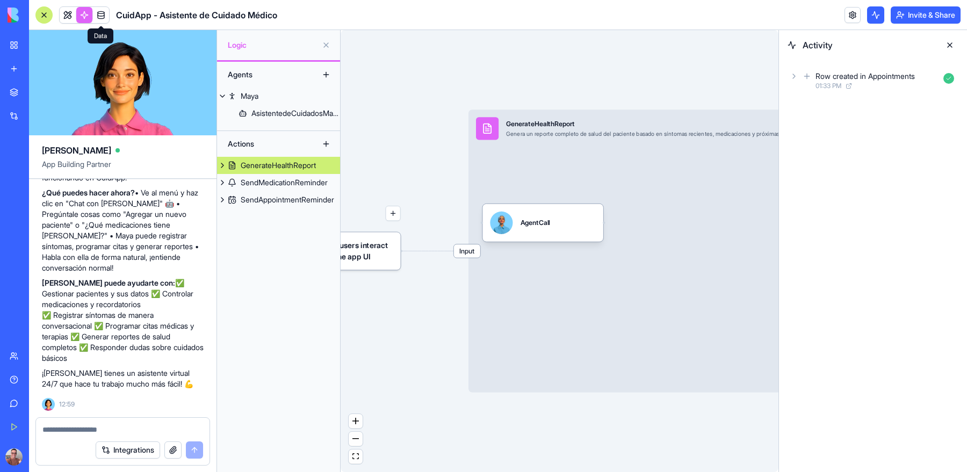
click at [102, 18] on link at bounding box center [101, 15] width 16 height 16
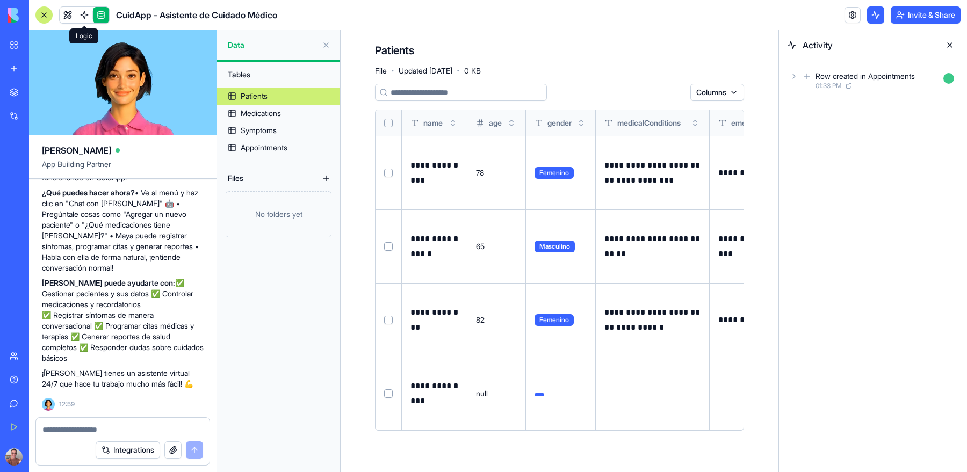
click at [86, 13] on link at bounding box center [84, 15] width 16 height 16
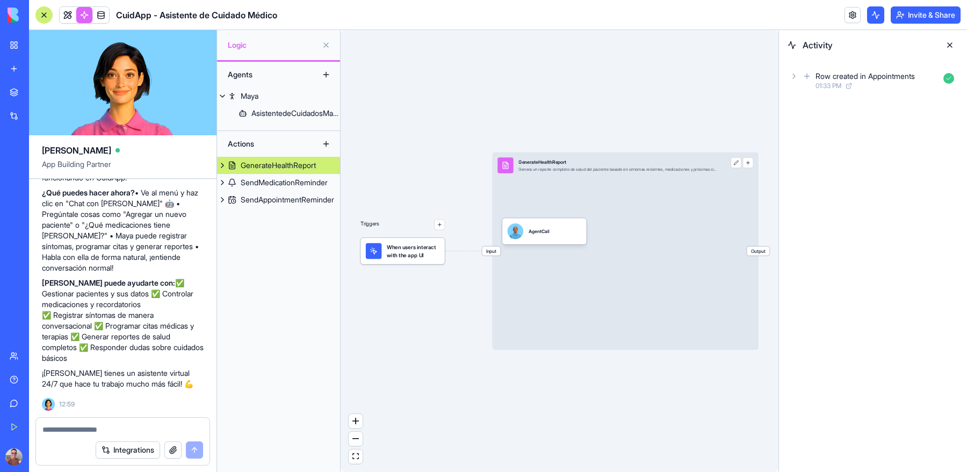
click at [68, 13] on link at bounding box center [68, 15] width 16 height 16
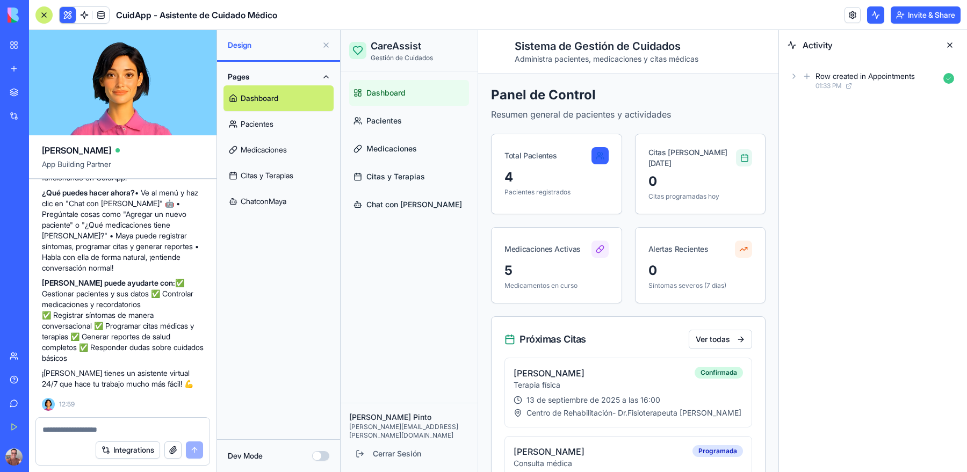
click at [265, 126] on link "Pacientes" at bounding box center [278, 124] width 110 height 26
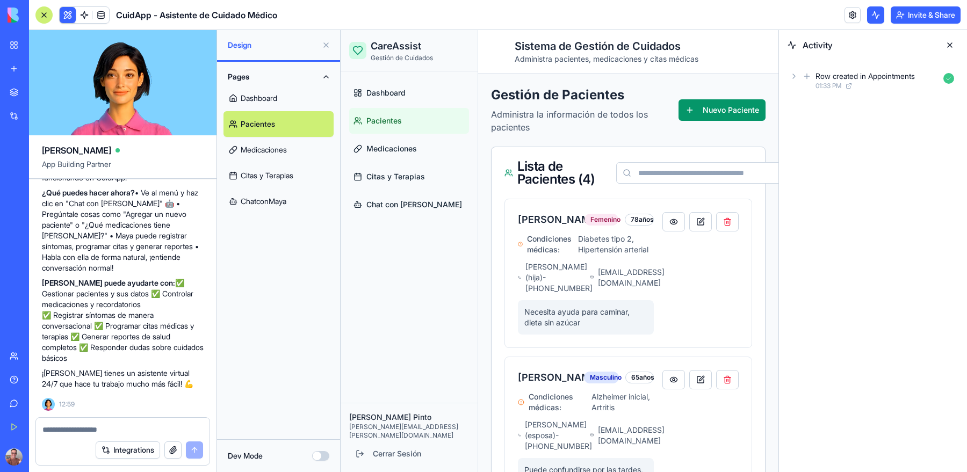
click at [267, 100] on link "Dashboard" at bounding box center [278, 98] width 110 height 26
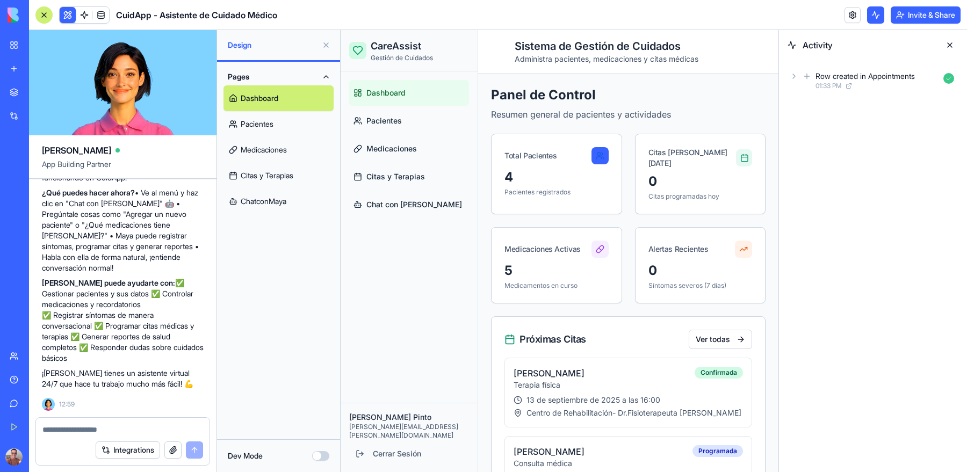
click at [273, 201] on link "ChatconMaya" at bounding box center [278, 201] width 110 height 26
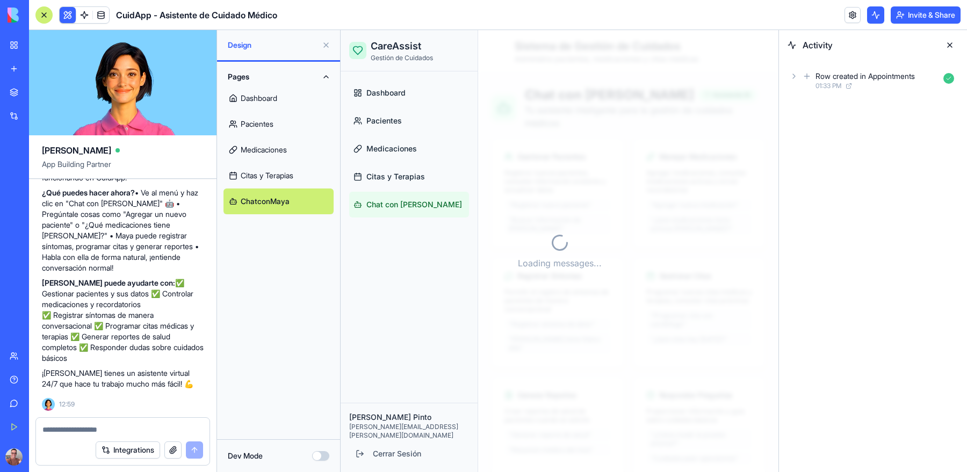
scroll to position [4927, 0]
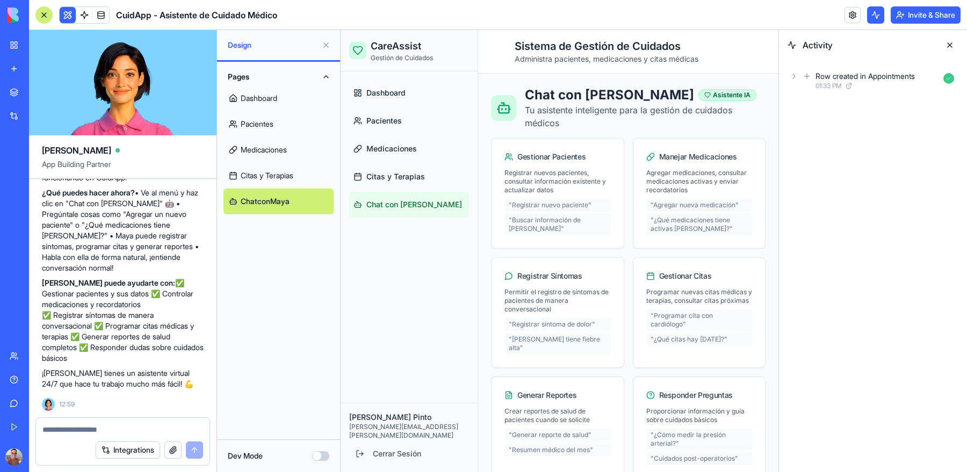
click at [321, 457] on button "Dev Mode" at bounding box center [320, 456] width 17 height 10
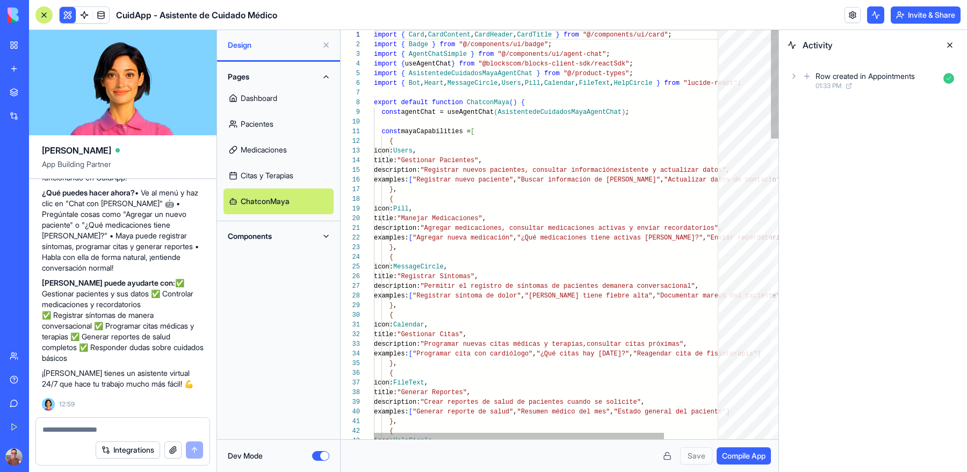
scroll to position [77, 0]
click at [322, 237] on button "Components" at bounding box center [278, 236] width 110 height 17
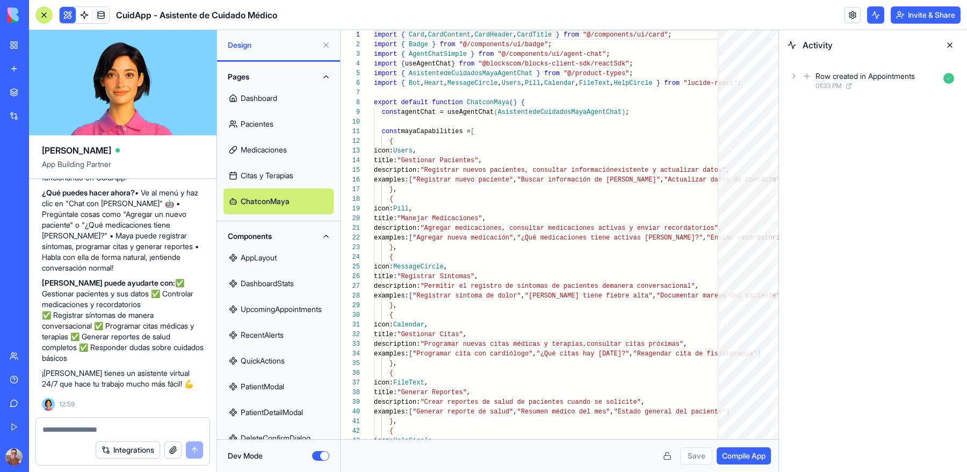
scroll to position [96, 0]
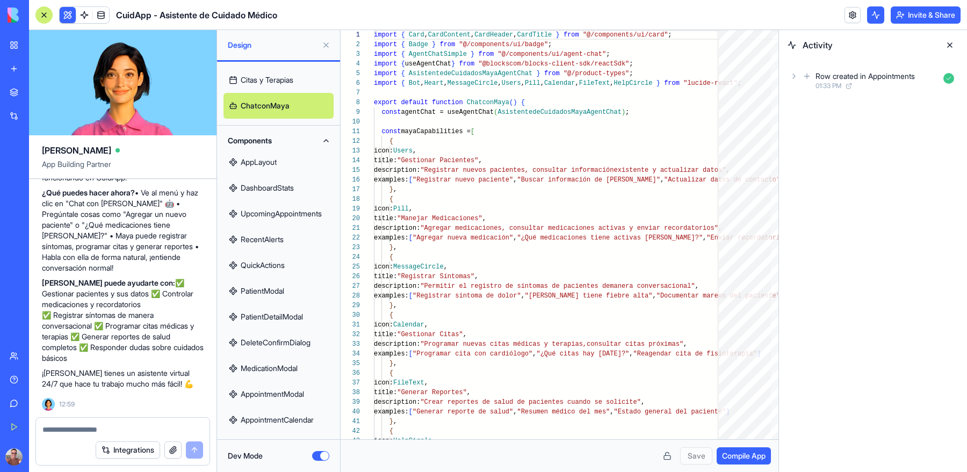
click at [317, 456] on button "Dev Mode" at bounding box center [320, 456] width 17 height 10
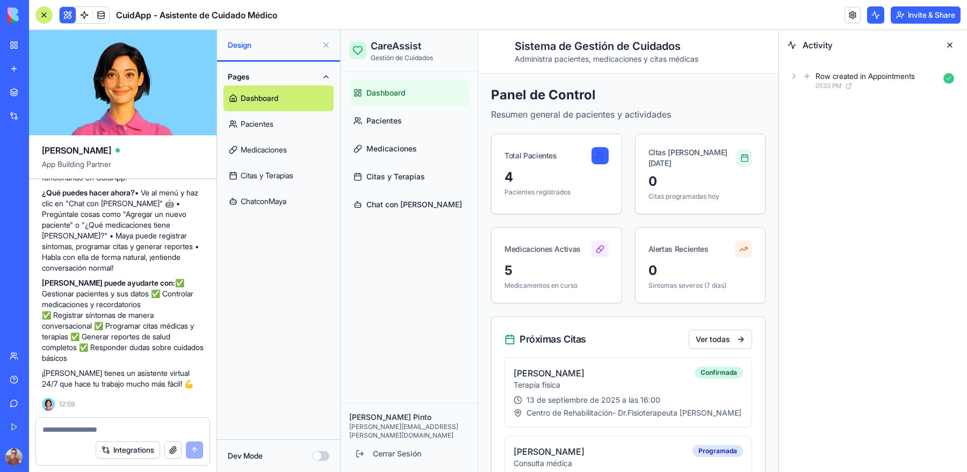
click at [40, 45] on div "My Workspace" at bounding box center [33, 45] width 14 height 11
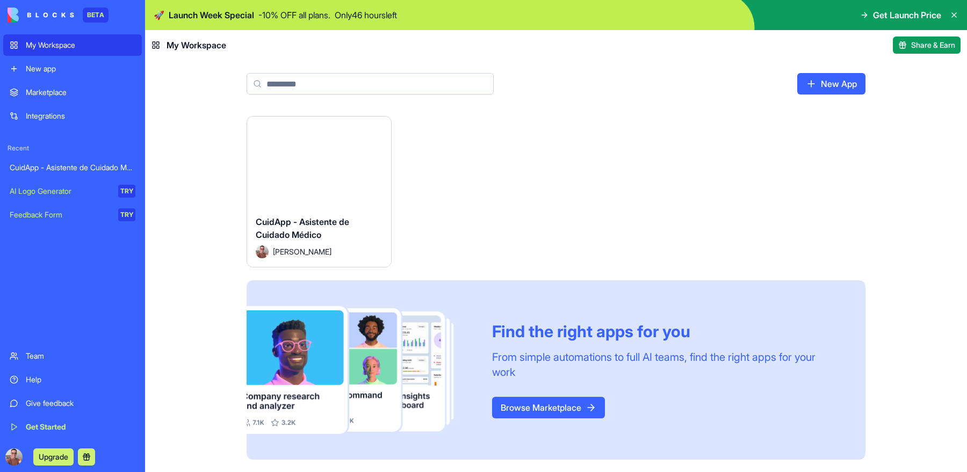
click at [324, 163] on button "Launch" at bounding box center [319, 161] width 81 height 21
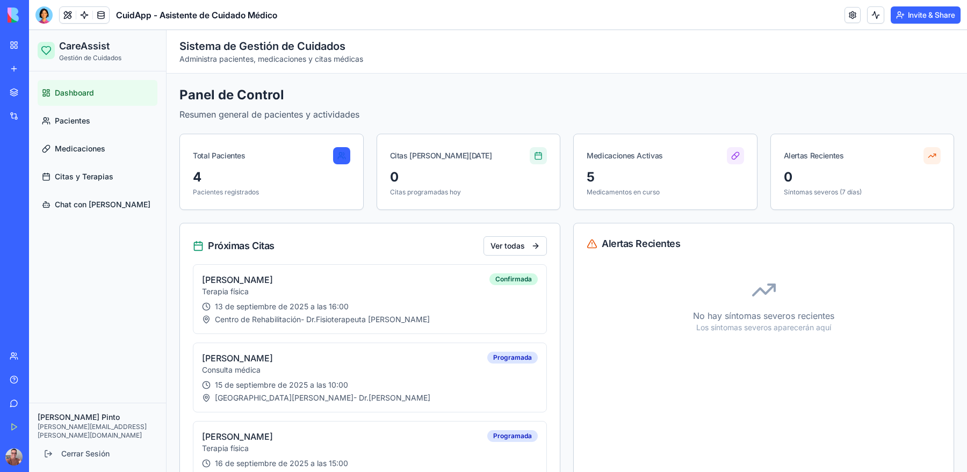
scroll to position [1, 0]
click at [91, 208] on span "Chat con [PERSON_NAME]" at bounding box center [103, 204] width 96 height 11
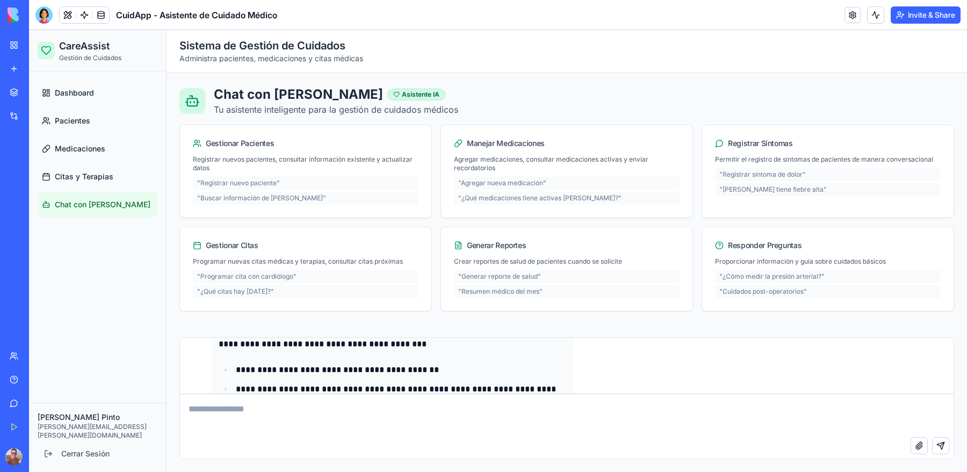
scroll to position [3012, 0]
